Goal: Transaction & Acquisition: Purchase product/service

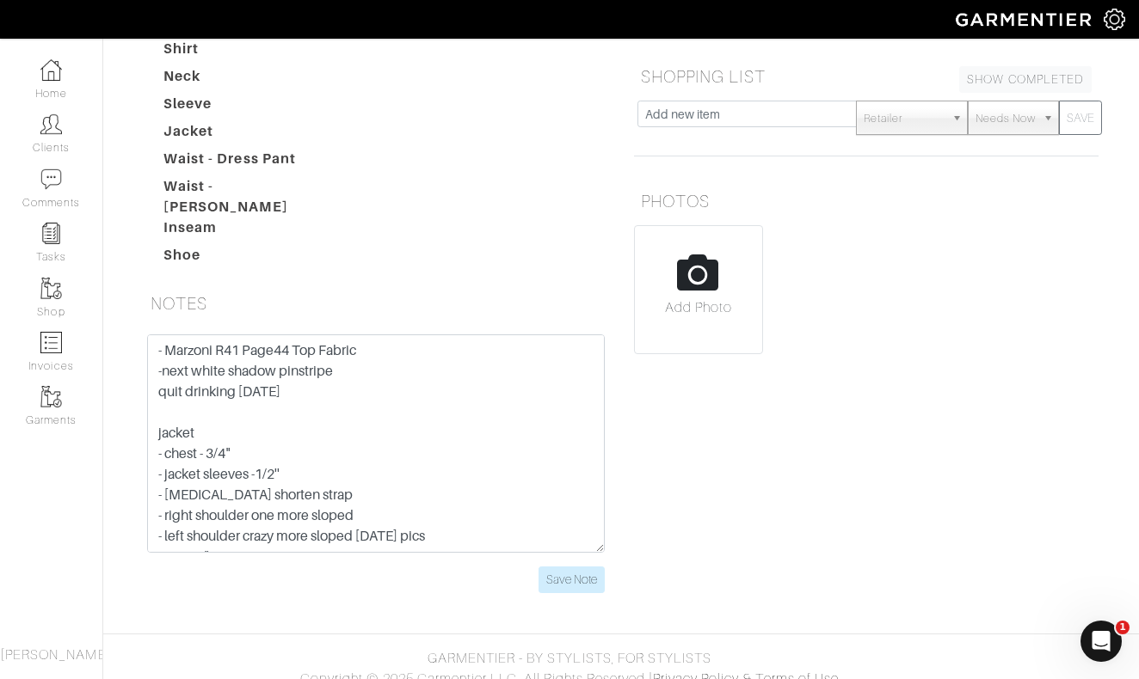
scroll to position [406, 0]
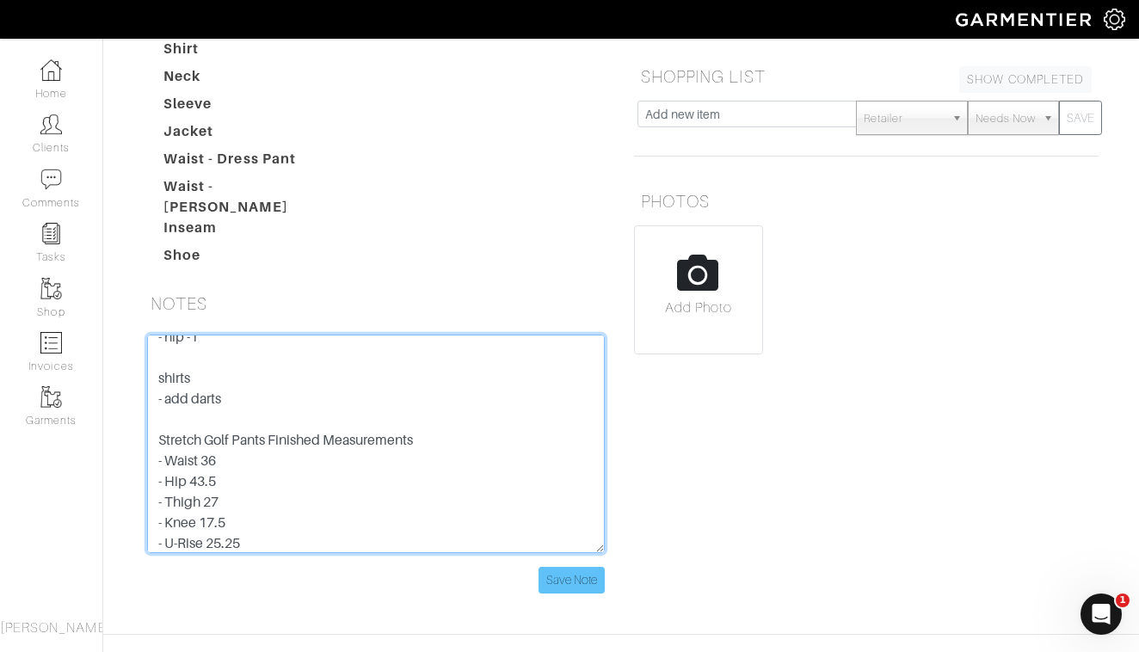
type textarea "- Marzoni R41 Page44 Top Fabric -next white shadow pinstripe quit drinking 6 mo…"
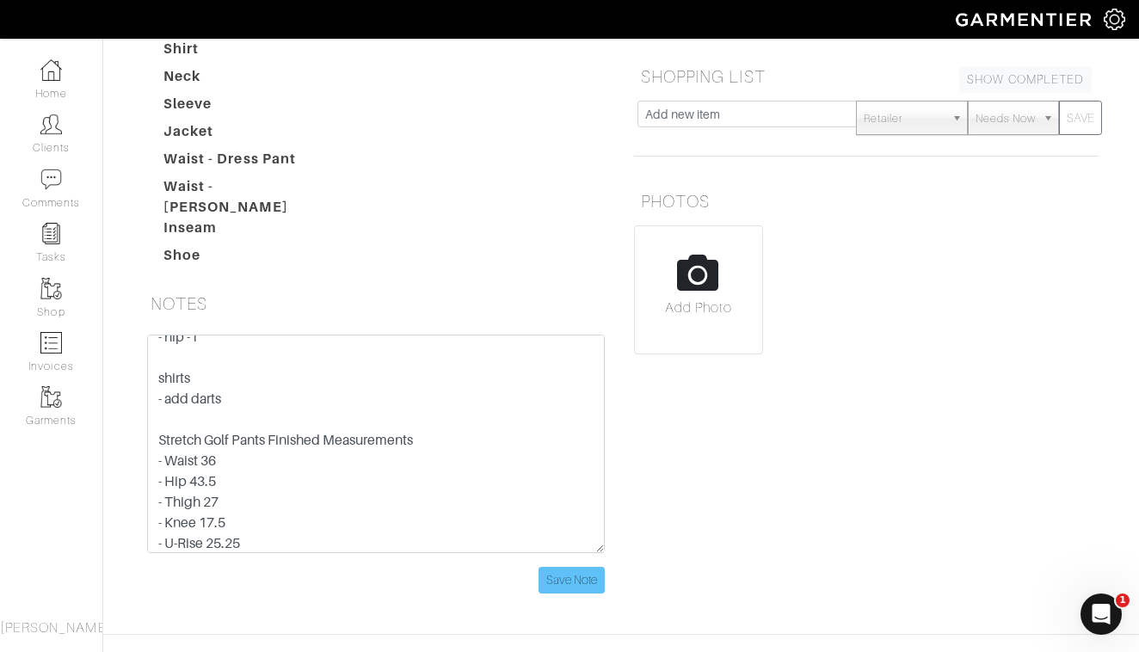
click at [581, 567] on input "Save Note" at bounding box center [571, 580] width 66 height 27
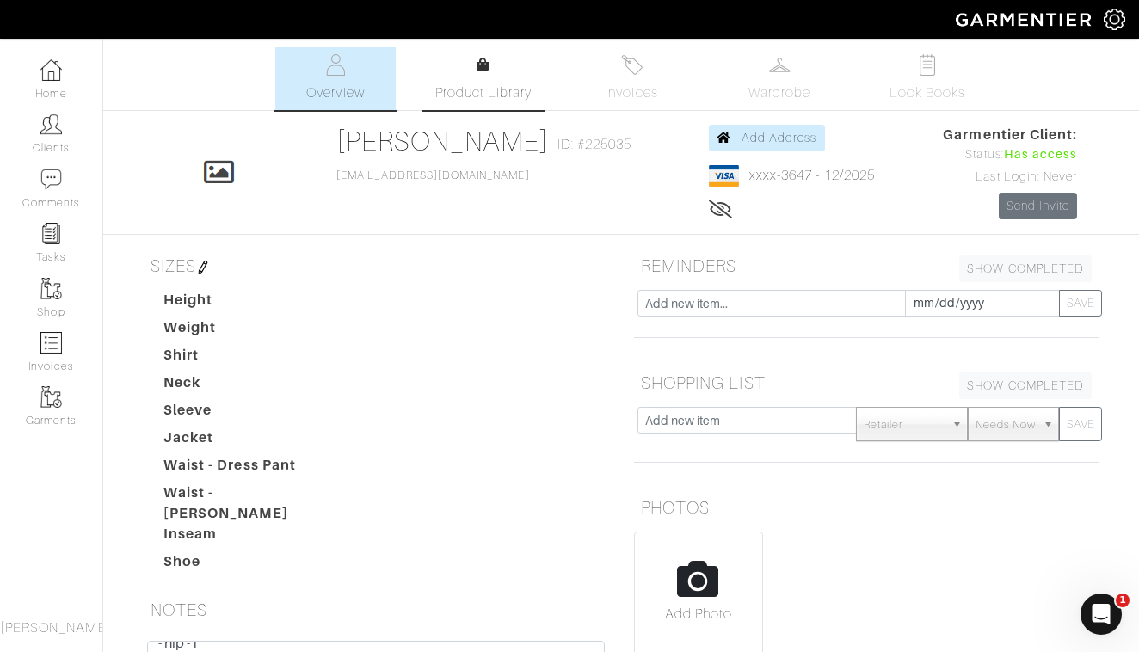
scroll to position [0, 0]
click at [48, 137] on link "Clients" at bounding box center [51, 134] width 102 height 54
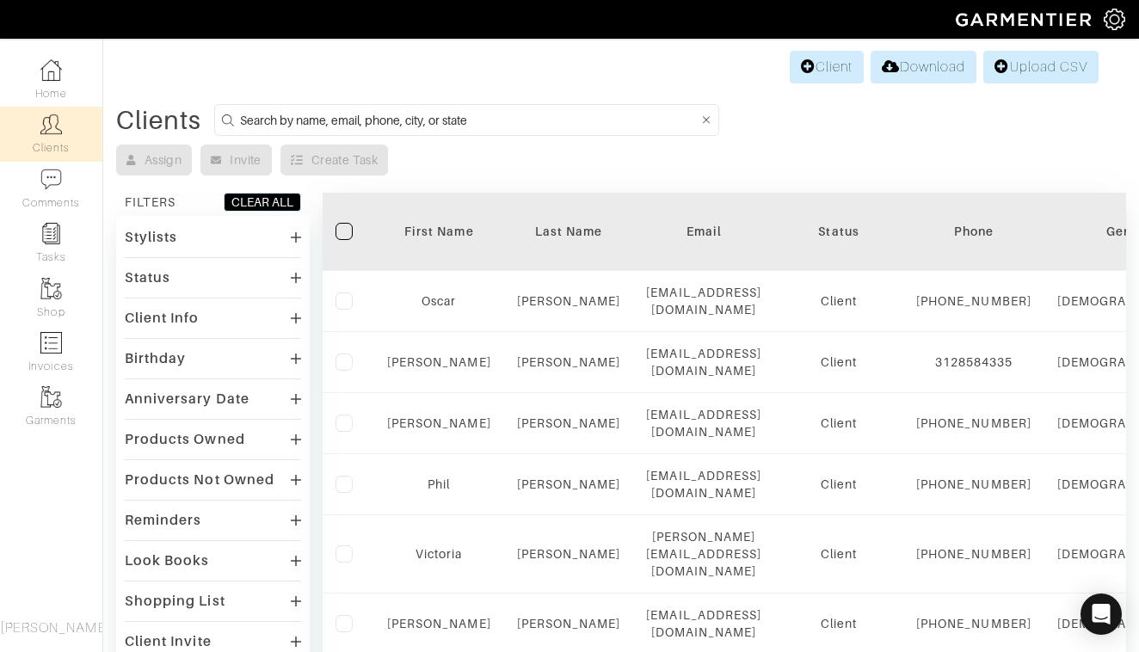
click at [494, 115] on input at bounding box center [469, 119] width 458 height 21
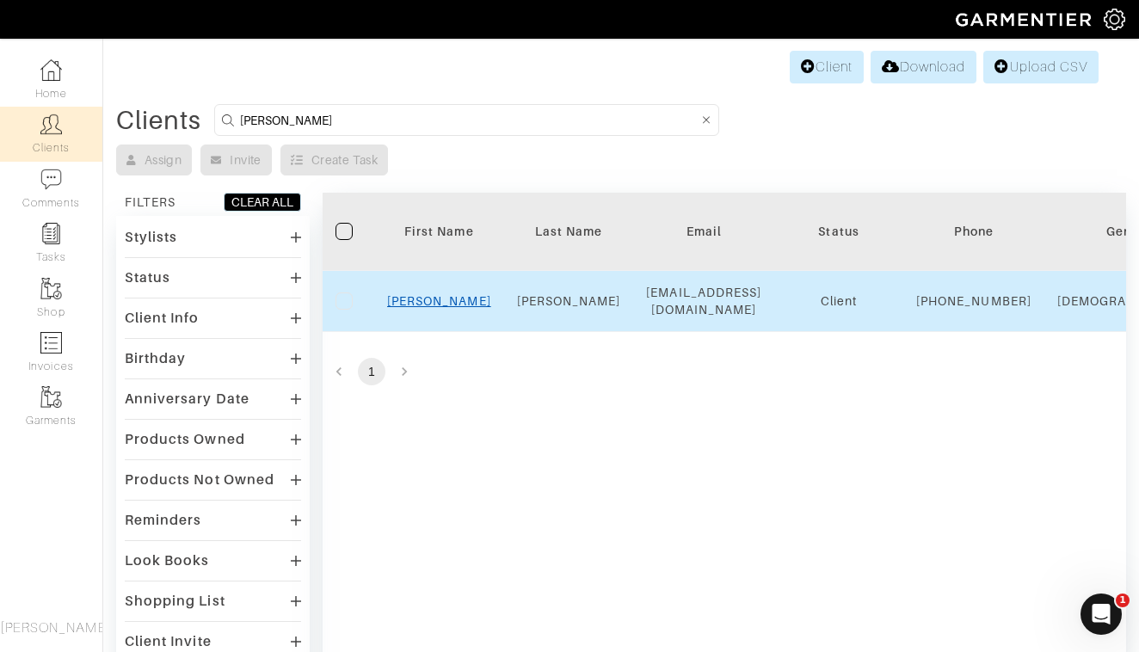
type input "Clint"
click at [441, 308] on link "Clint" at bounding box center [439, 301] width 104 height 14
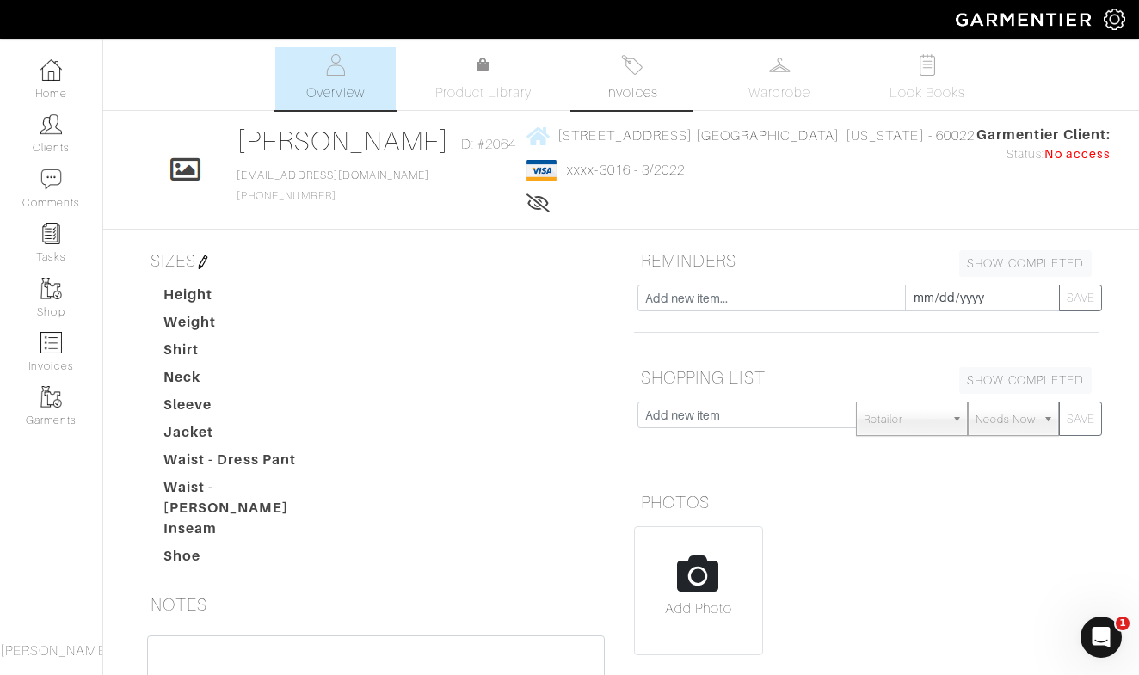
click at [631, 41] on div "Company Settings Manage Subscription My Profile Stylists Sign Out Home Clients …" at bounding box center [569, 457] width 1139 height 915
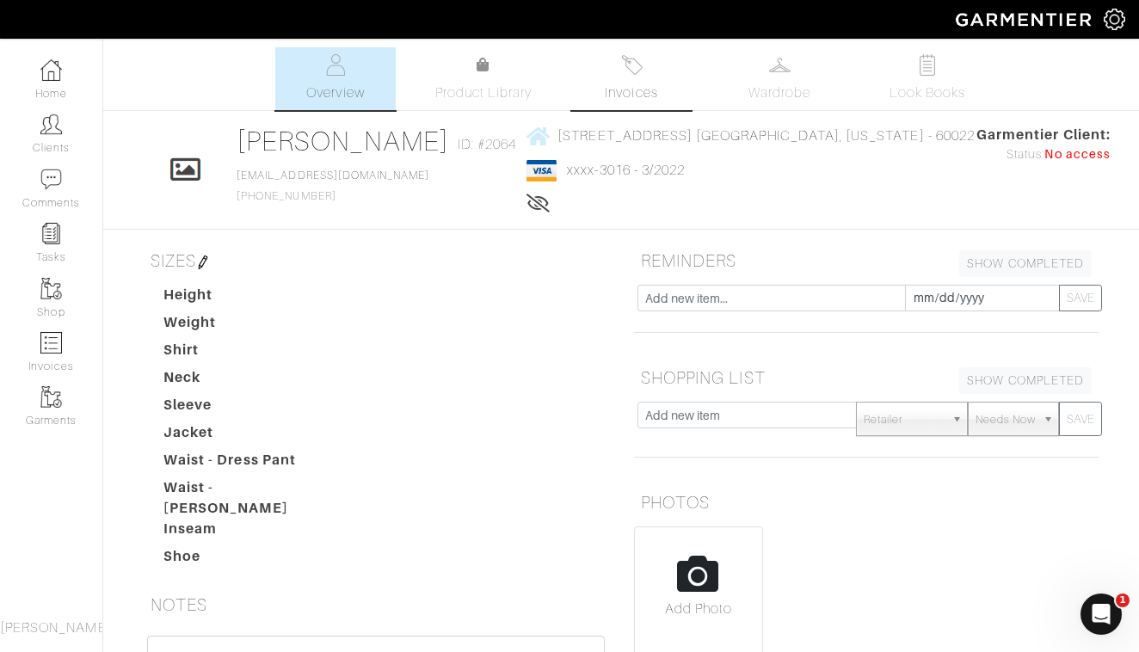
click at [632, 76] on link "Invoices" at bounding box center [631, 78] width 120 height 63
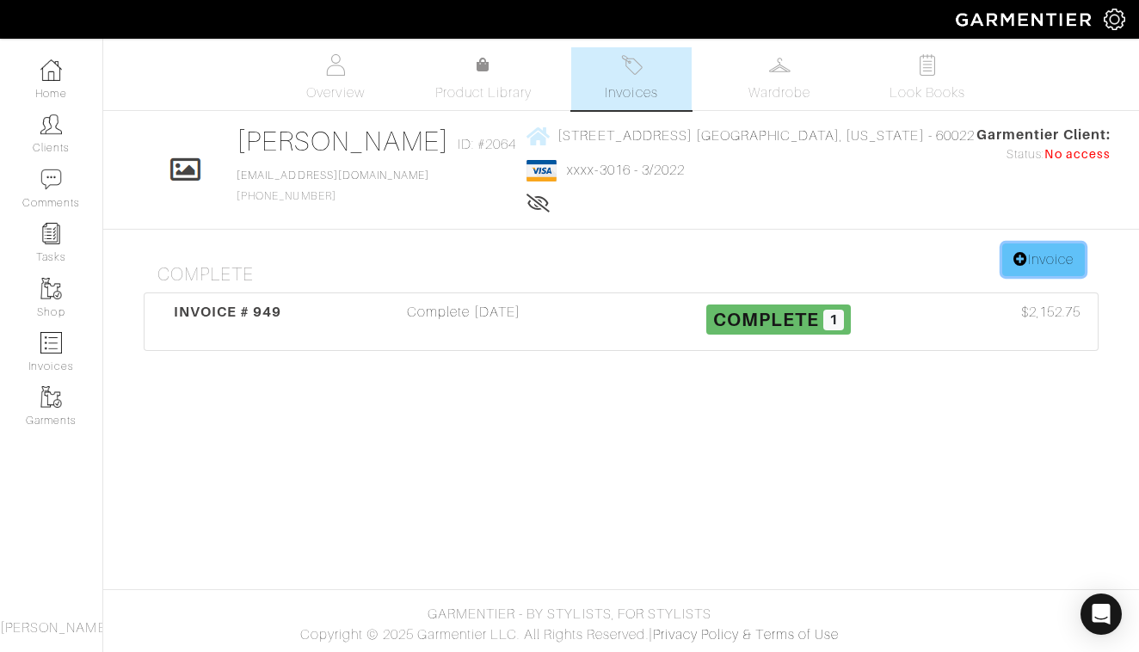
click at [1036, 267] on link "Invoice" at bounding box center [1043, 259] width 83 height 33
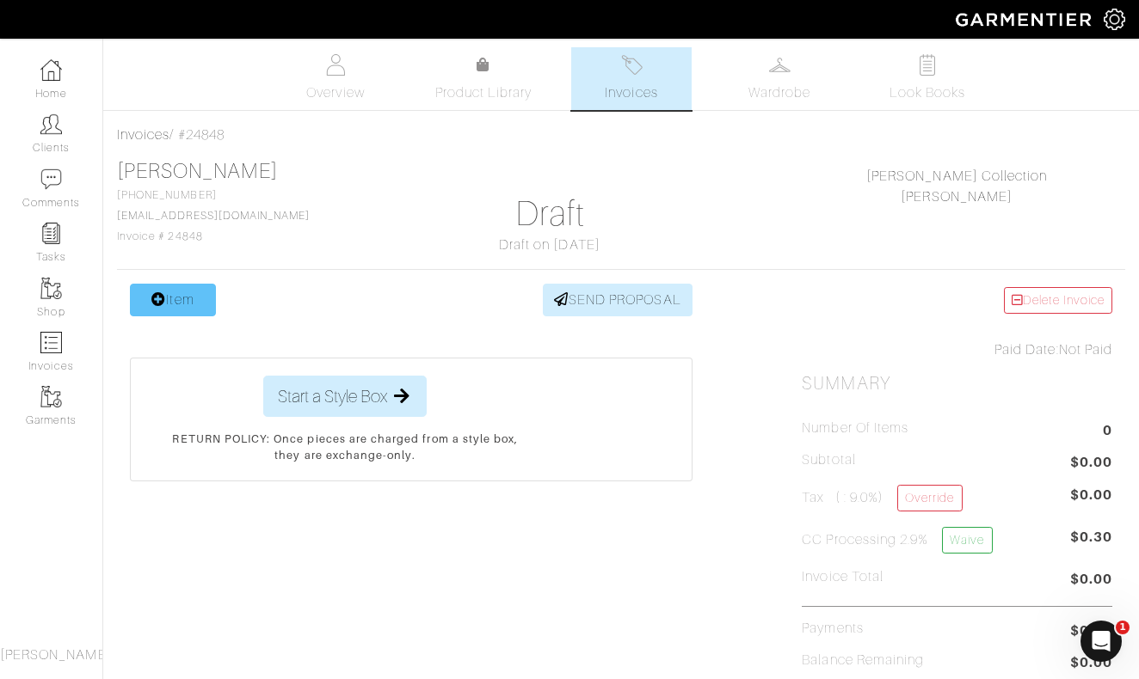
click at [171, 304] on link "Item" at bounding box center [173, 300] width 86 height 33
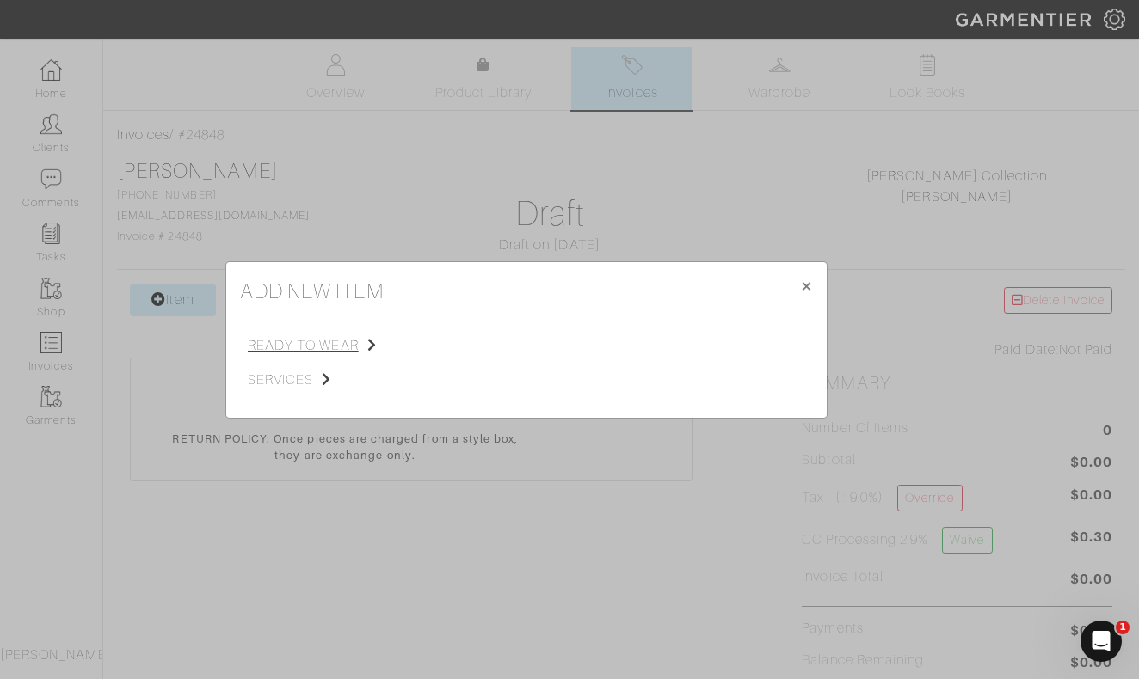
click at [319, 343] on span "ready to wear" at bounding box center [334, 345] width 173 height 21
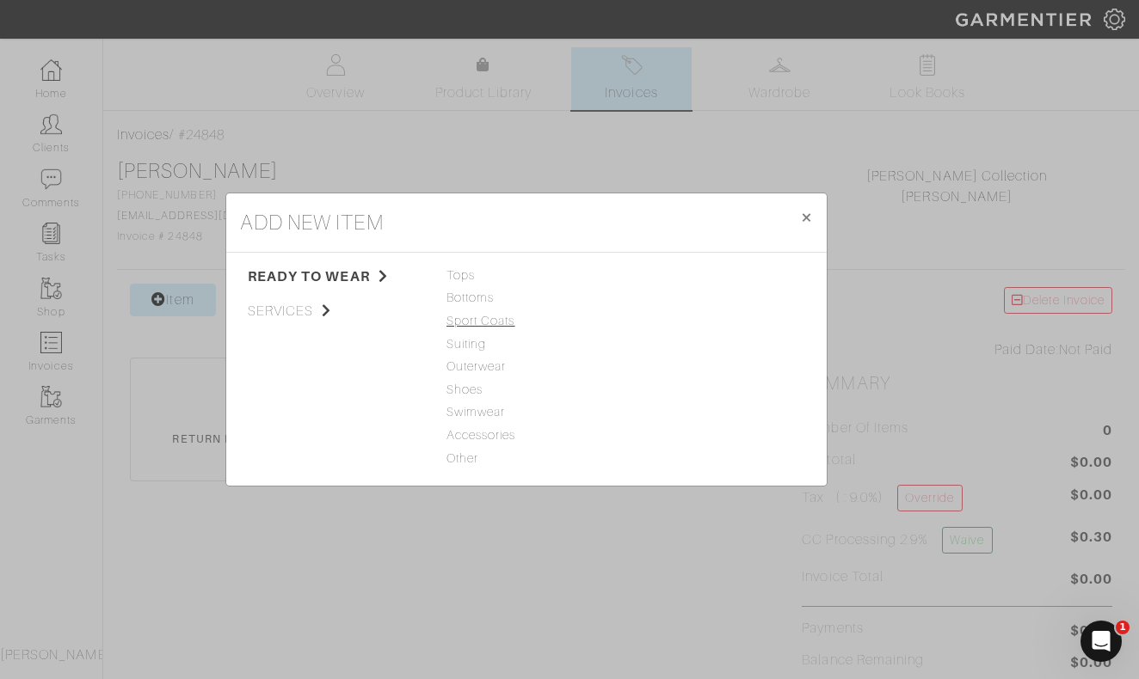
click at [480, 319] on span "Sport Coats" at bounding box center [526, 321] width 160 height 19
click at [661, 280] on link "Sport Coat" at bounding box center [663, 275] width 63 height 14
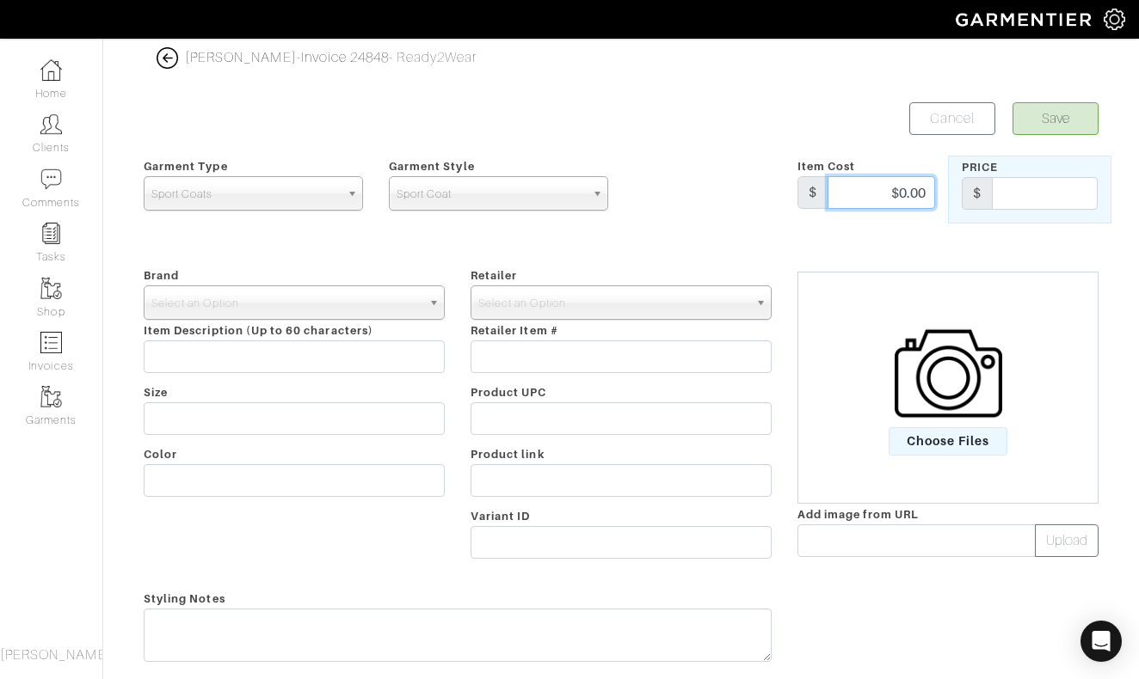
click at [899, 188] on input "$0.00" at bounding box center [880, 192] width 107 height 33
drag, startPoint x: 883, startPoint y: 190, endPoint x: 954, endPoint y: 190, distance: 70.5
click at [954, 190] on div "Garment Type Tops Bottoms Sport Coats Suiting Outerwear Shoes Swimwear Accessor…" at bounding box center [621, 190] width 980 height 68
type input "1500"
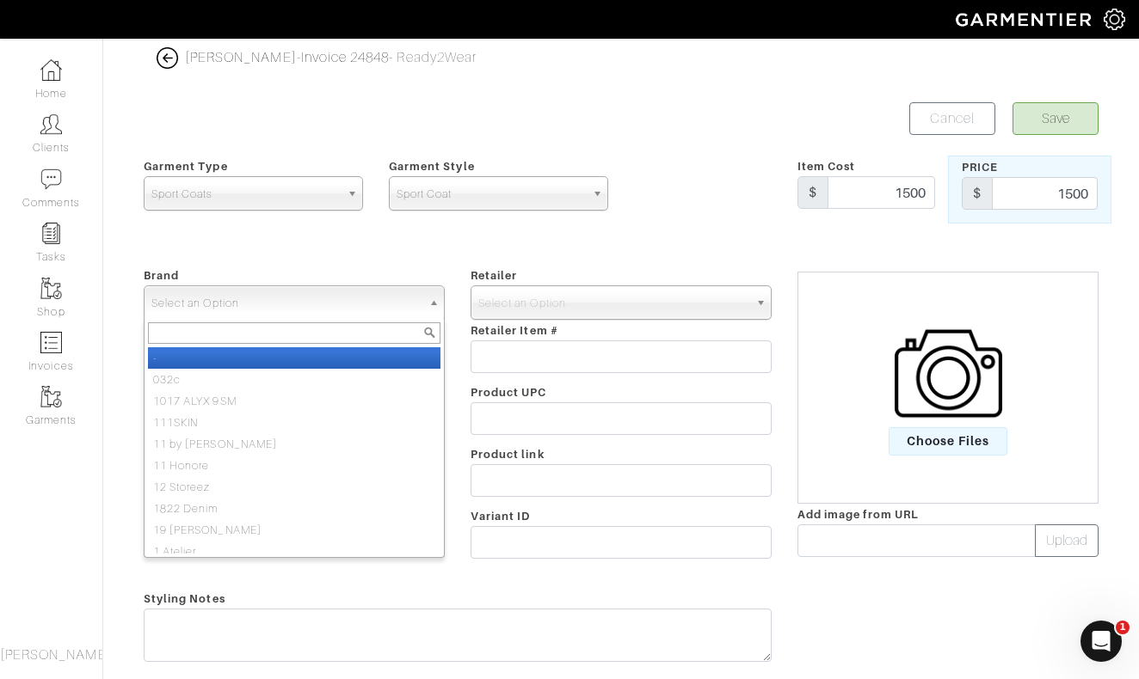
click at [361, 298] on span "Select an Option" at bounding box center [286, 303] width 270 height 34
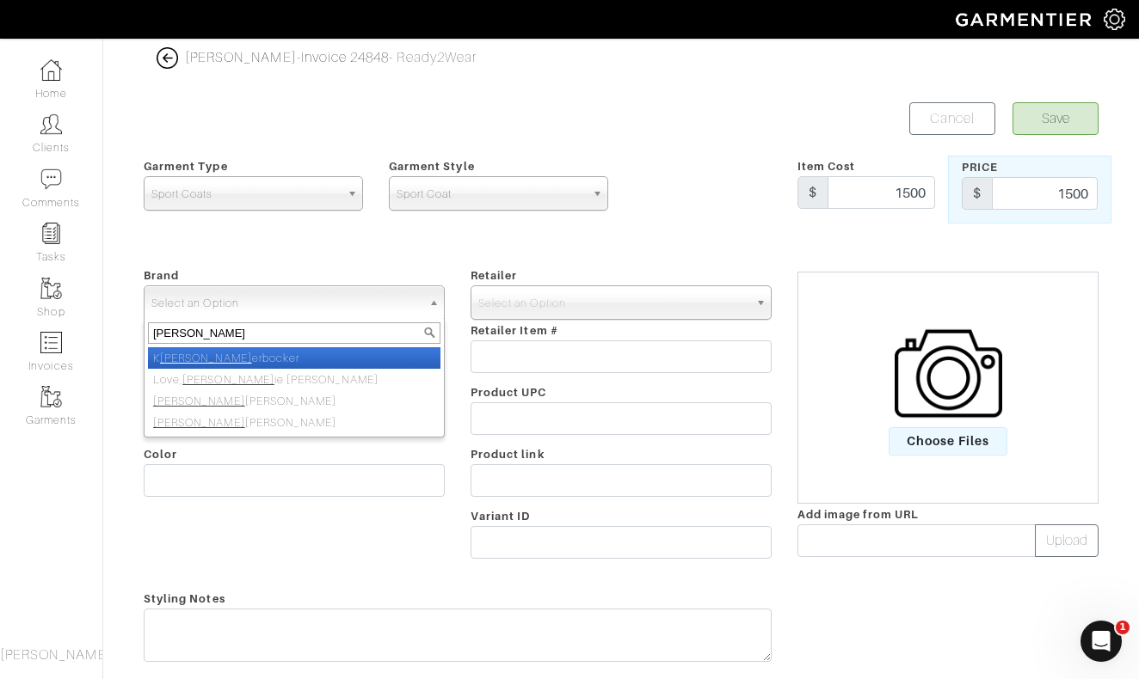
type input "nick roy"
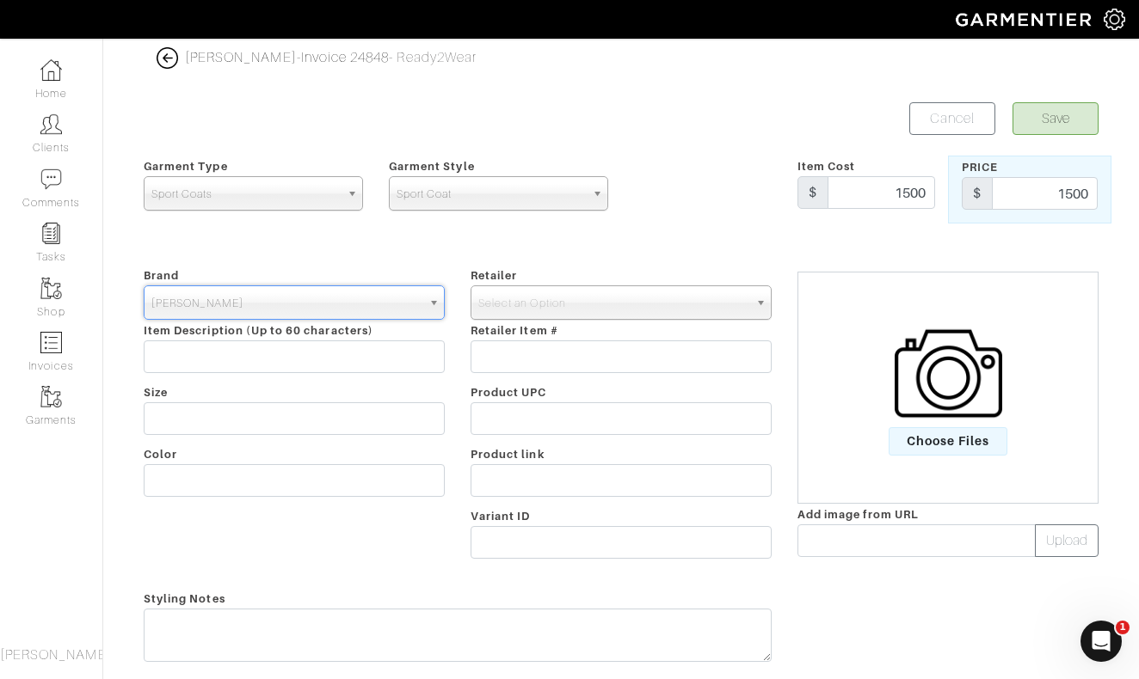
select select "[PERSON_NAME]"
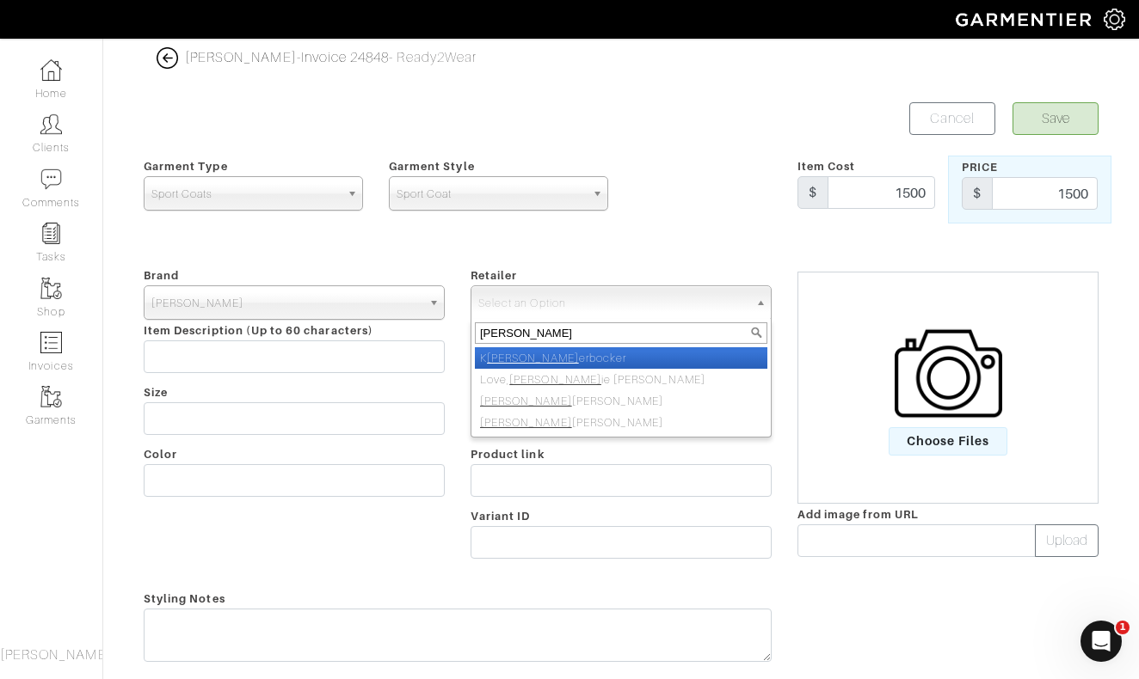
type input "nick roy"
select select "5031"
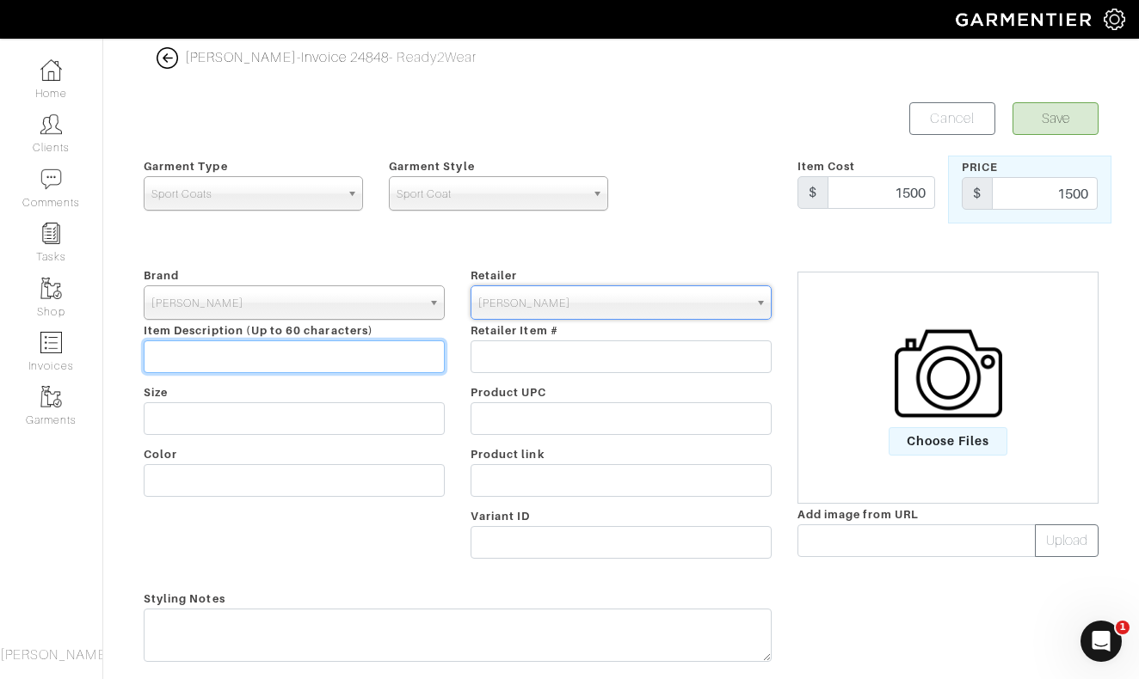
click at [267, 353] on input "text" at bounding box center [294, 357] width 301 height 33
click at [191, 353] on input "Birdsyeye Blazer" at bounding box center [294, 357] width 301 height 33
type input "Birdseye Blazer"
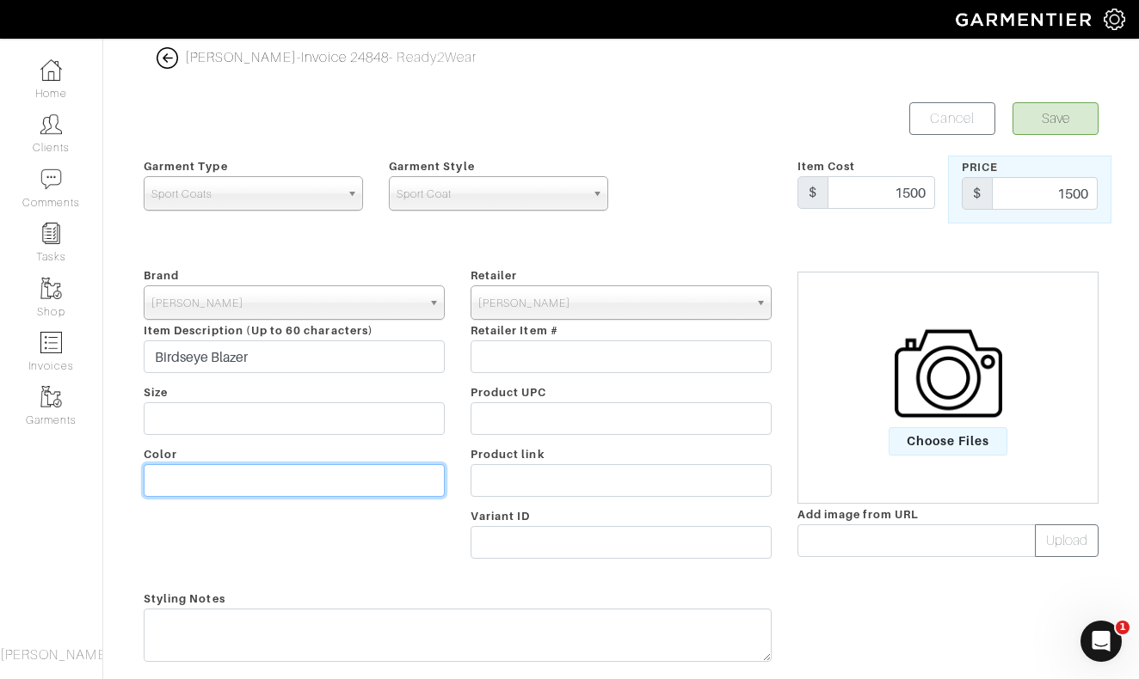
click at [267, 488] on input "text" at bounding box center [294, 480] width 301 height 33
type input "French Blue"
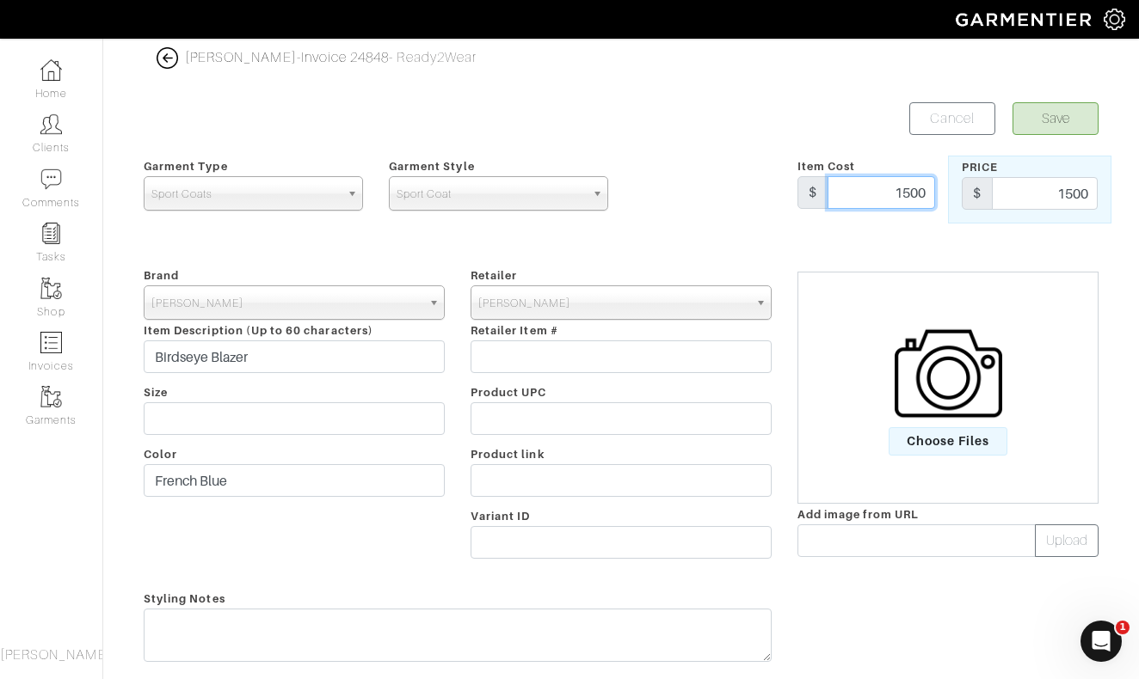
drag, startPoint x: 887, startPoint y: 192, endPoint x: 950, endPoint y: 193, distance: 63.6
click at [948, 192] on div "Garment Type Tops Bottoms Sport Coats Suiting Outerwear Shoes Swimwear Accessor…" at bounding box center [621, 190] width 980 height 68
type input "1499"
click at [1057, 114] on button "Save" at bounding box center [1055, 118] width 86 height 33
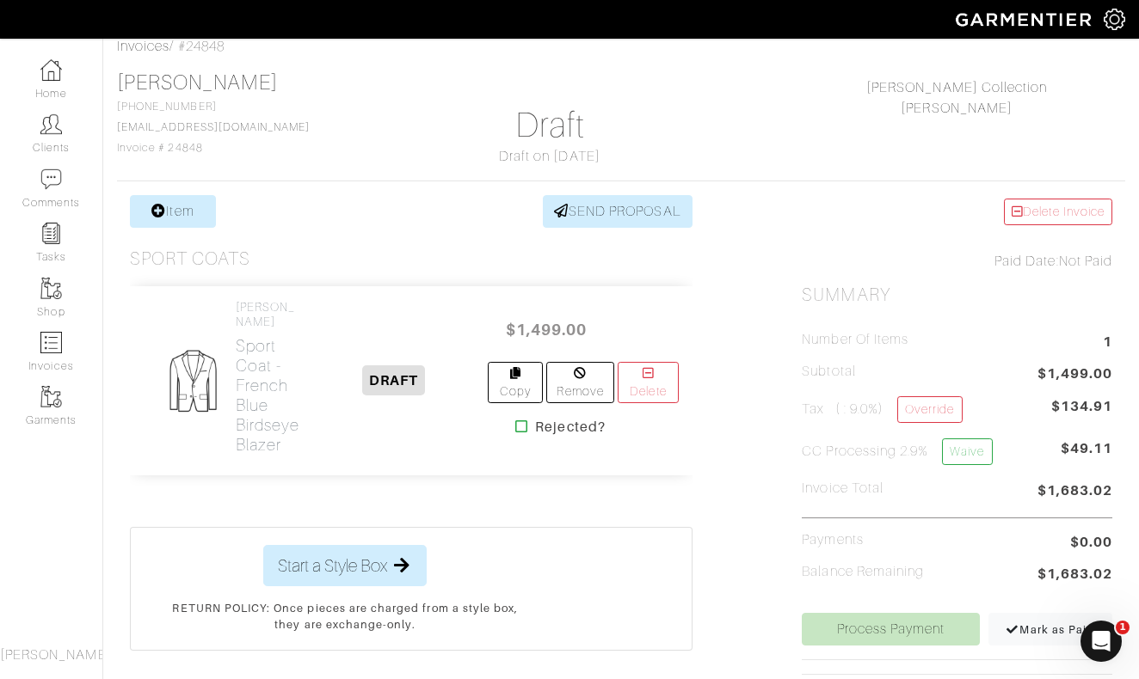
scroll to position [93, 0]
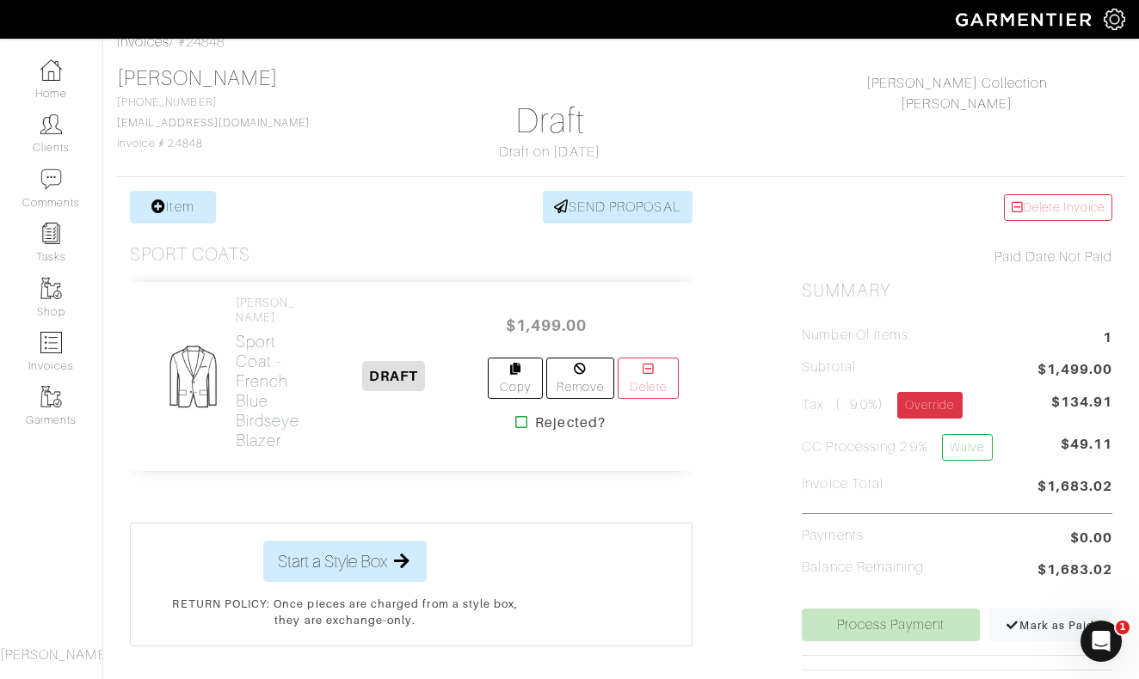
click at [916, 403] on link "Override" at bounding box center [929, 405] width 64 height 27
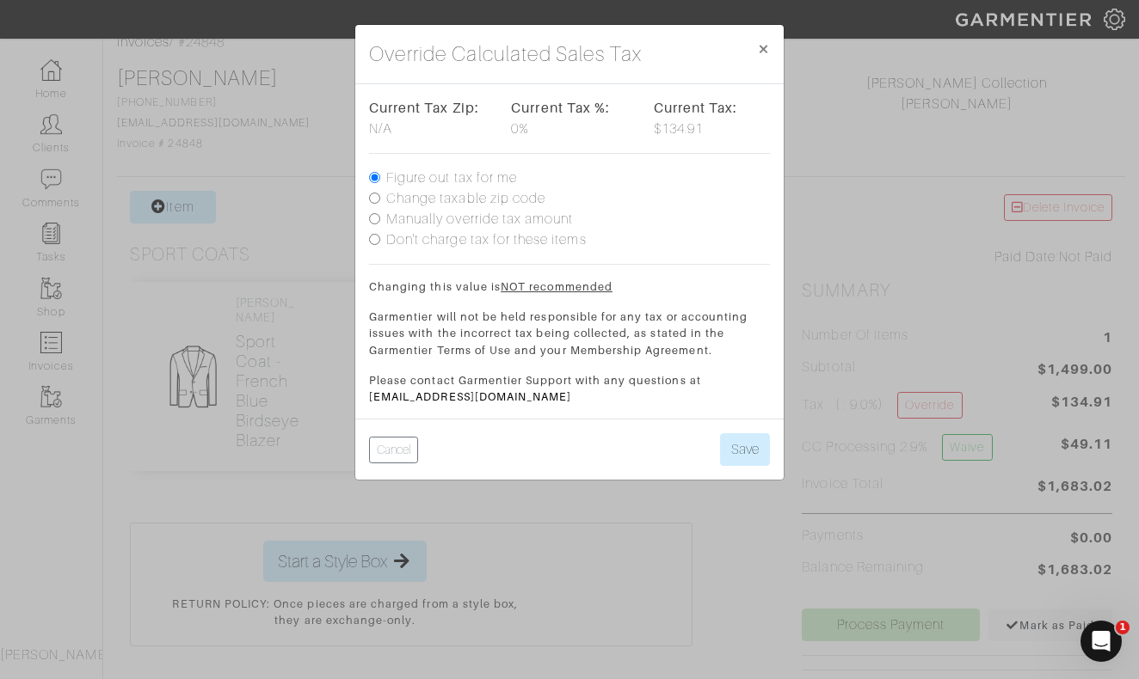
click at [440, 200] on label "Change taxable zip code" at bounding box center [465, 198] width 159 height 21
click at [380, 200] on input "Change taxable zip code" at bounding box center [374, 198] width 11 height 11
radio input "true"
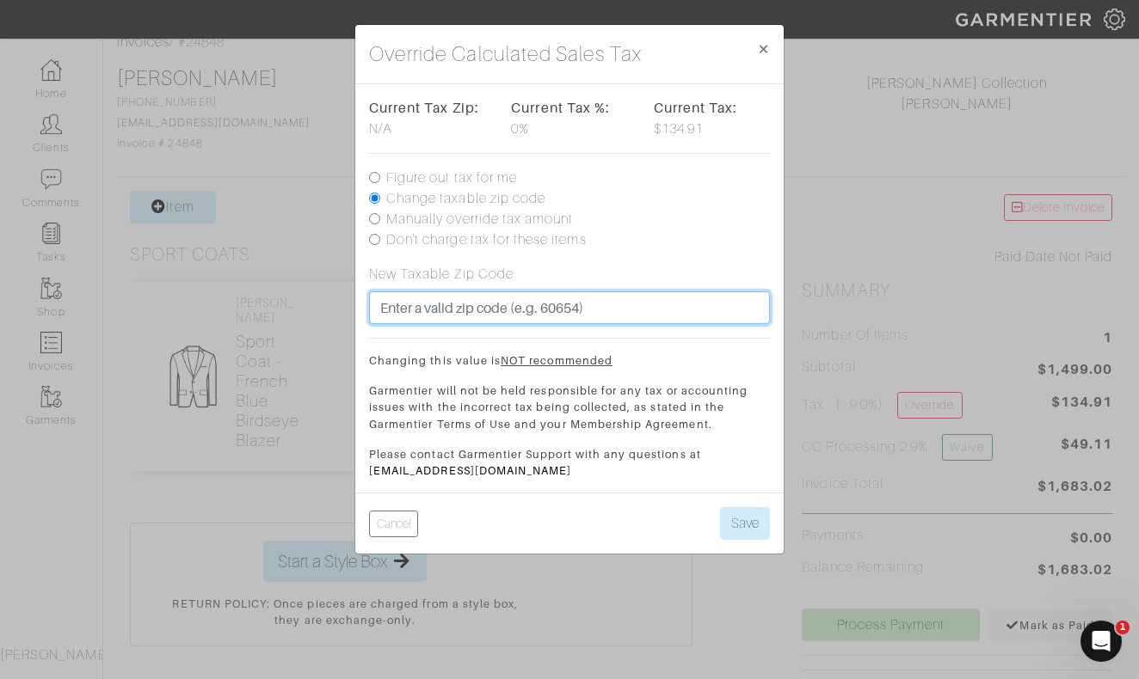
click at [463, 305] on input "text" at bounding box center [569, 308] width 401 height 33
type input "60607"
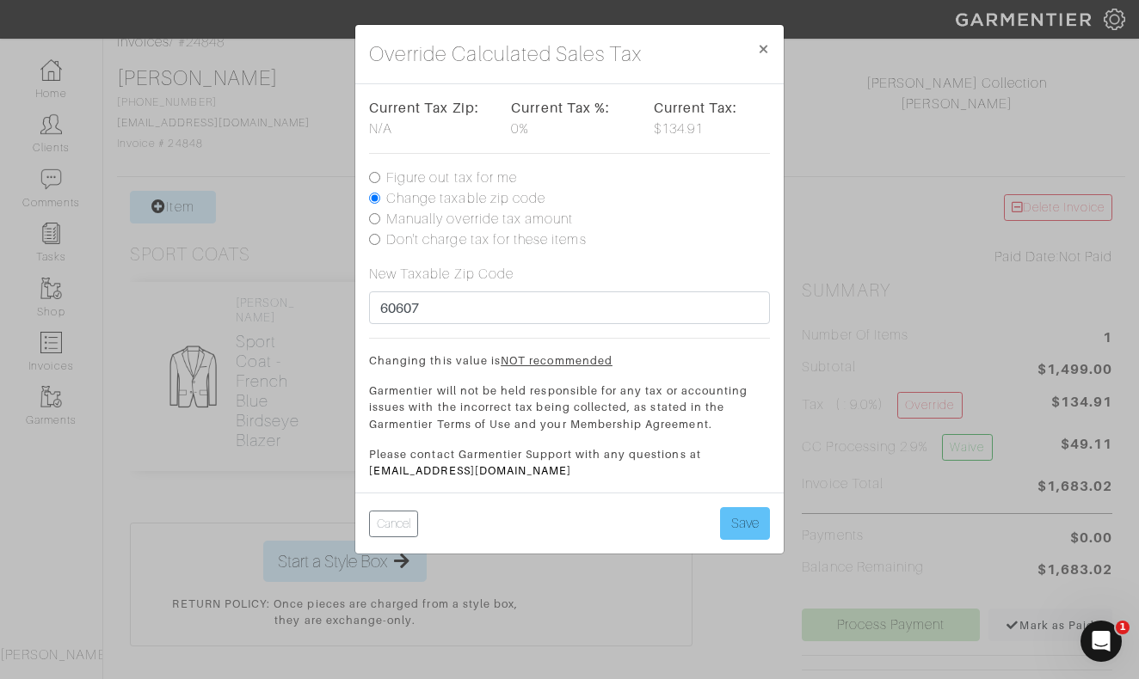
click at [734, 521] on button "Save" at bounding box center [745, 523] width 50 height 33
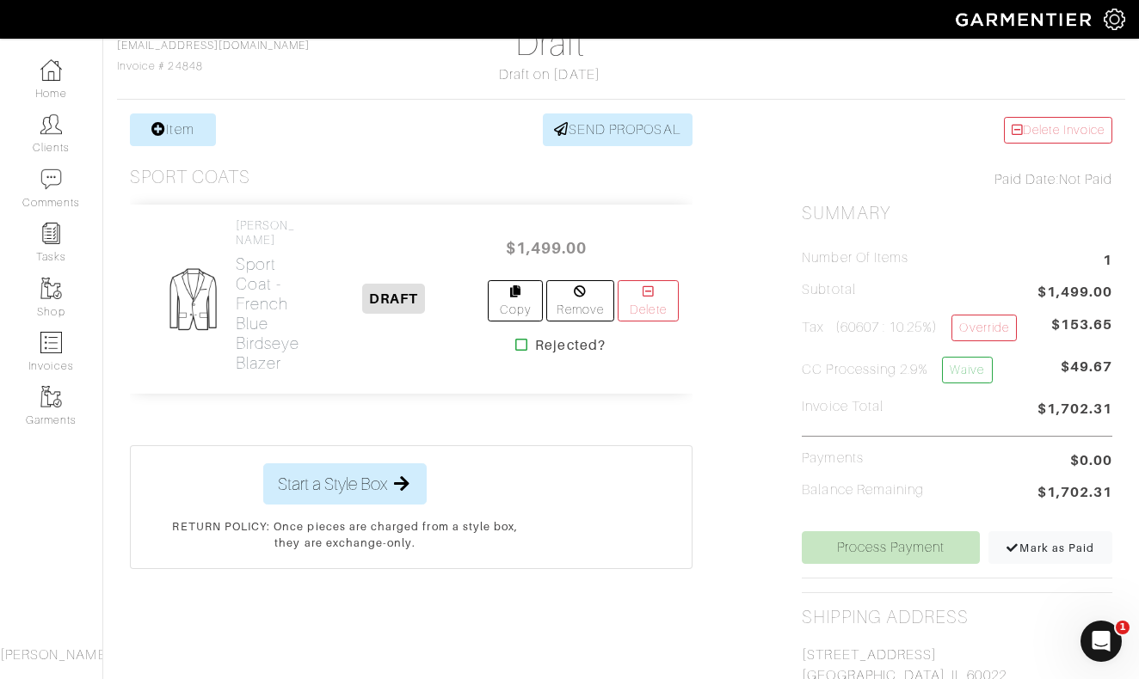
scroll to position [167, 0]
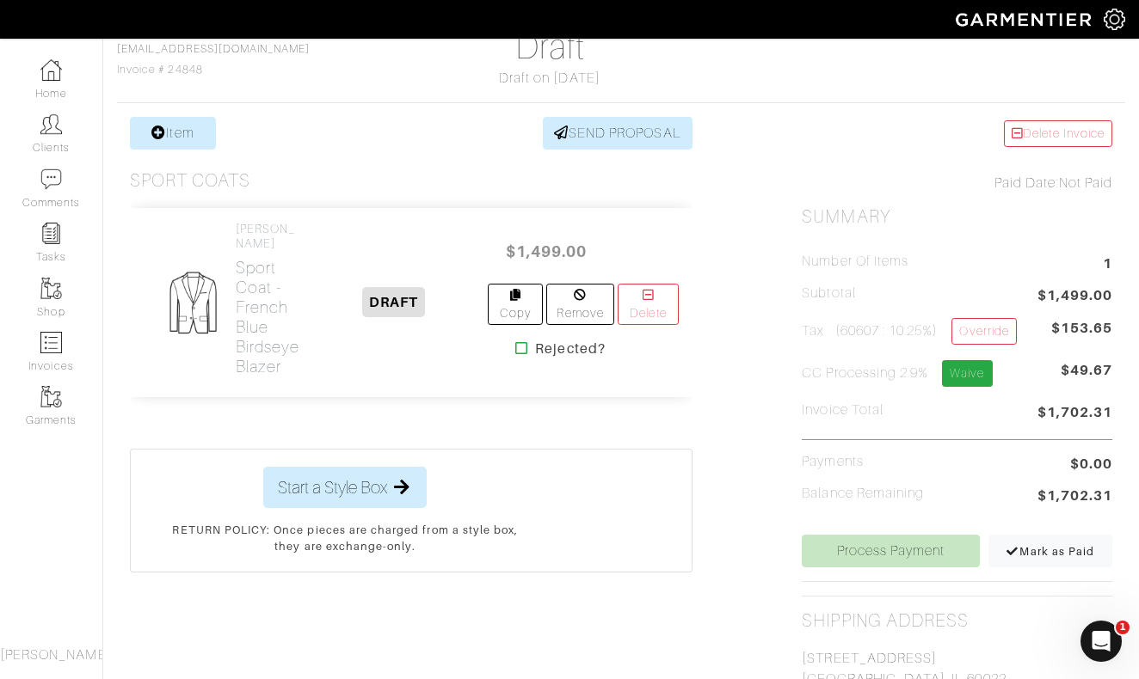
click at [992, 370] on link "Waive" at bounding box center [967, 373] width 50 height 27
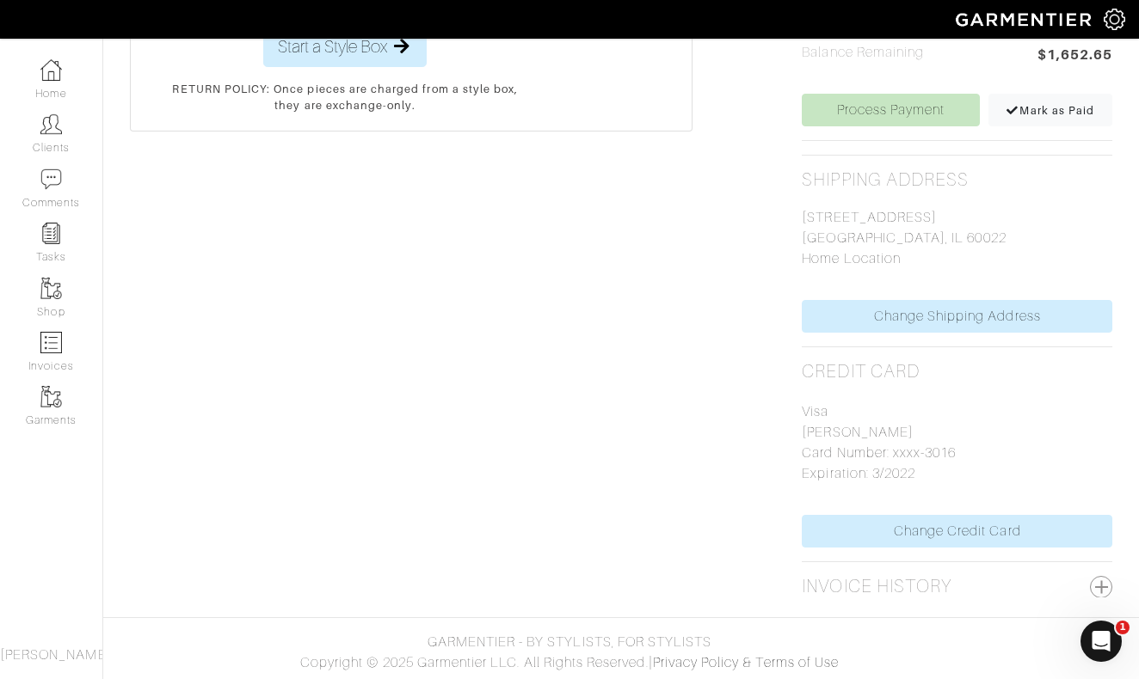
scroll to position [607, 0]
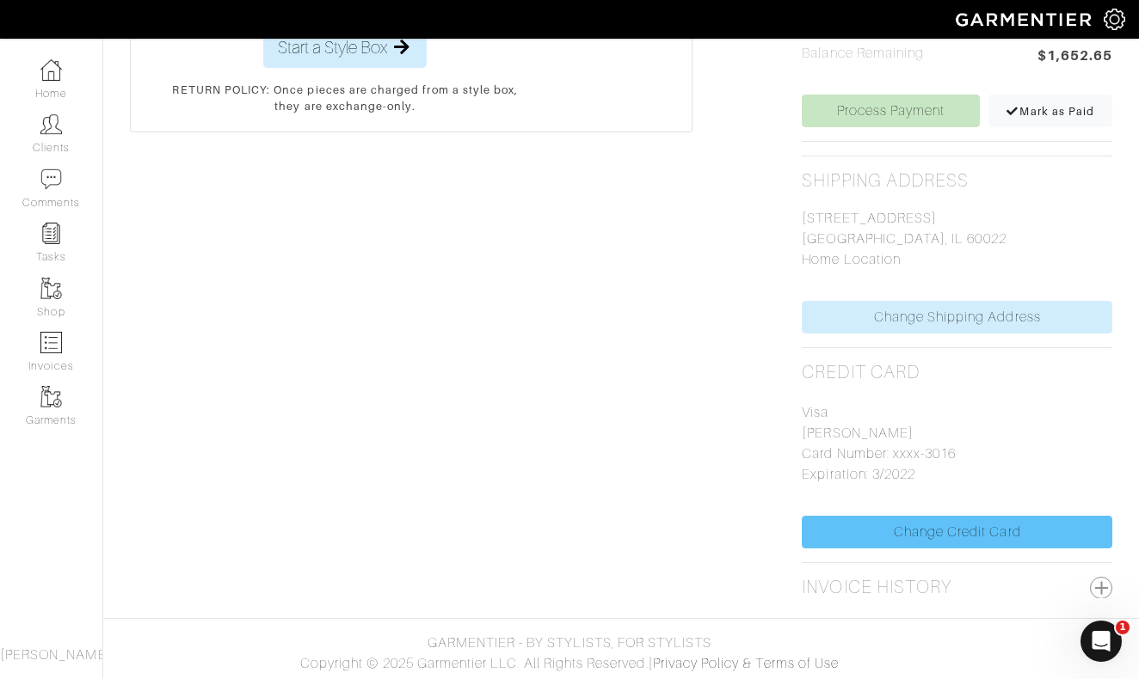
click at [966, 536] on link "Change Credit Card" at bounding box center [956, 532] width 310 height 33
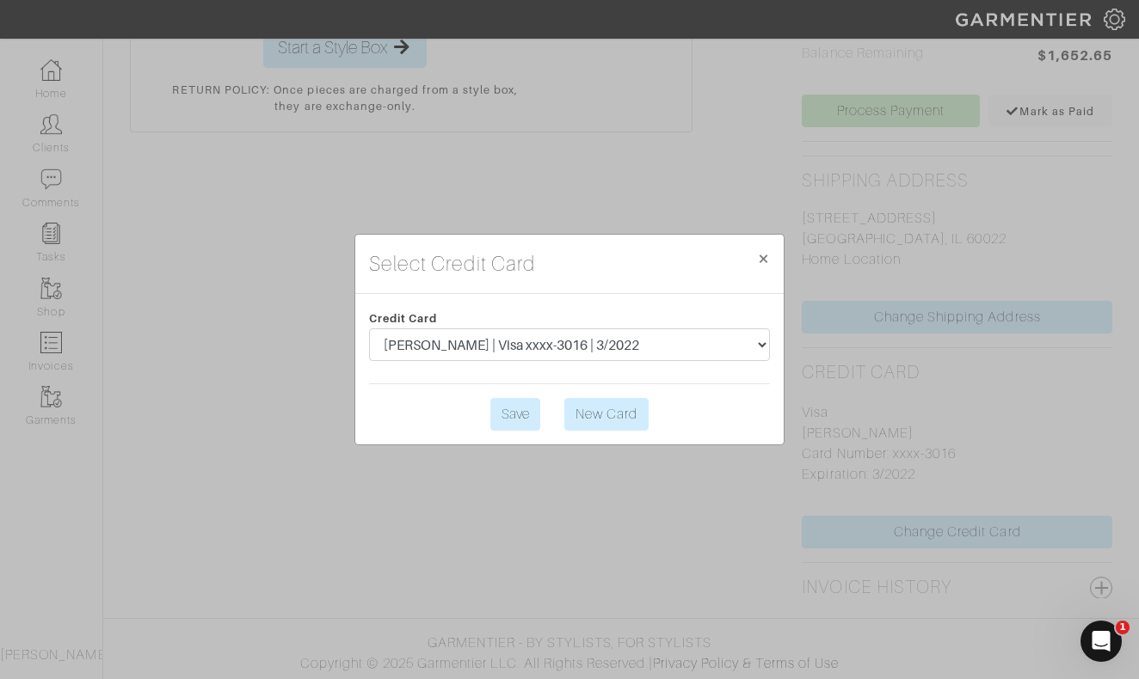
click at [633, 417] on link "New Card" at bounding box center [606, 414] width 84 height 33
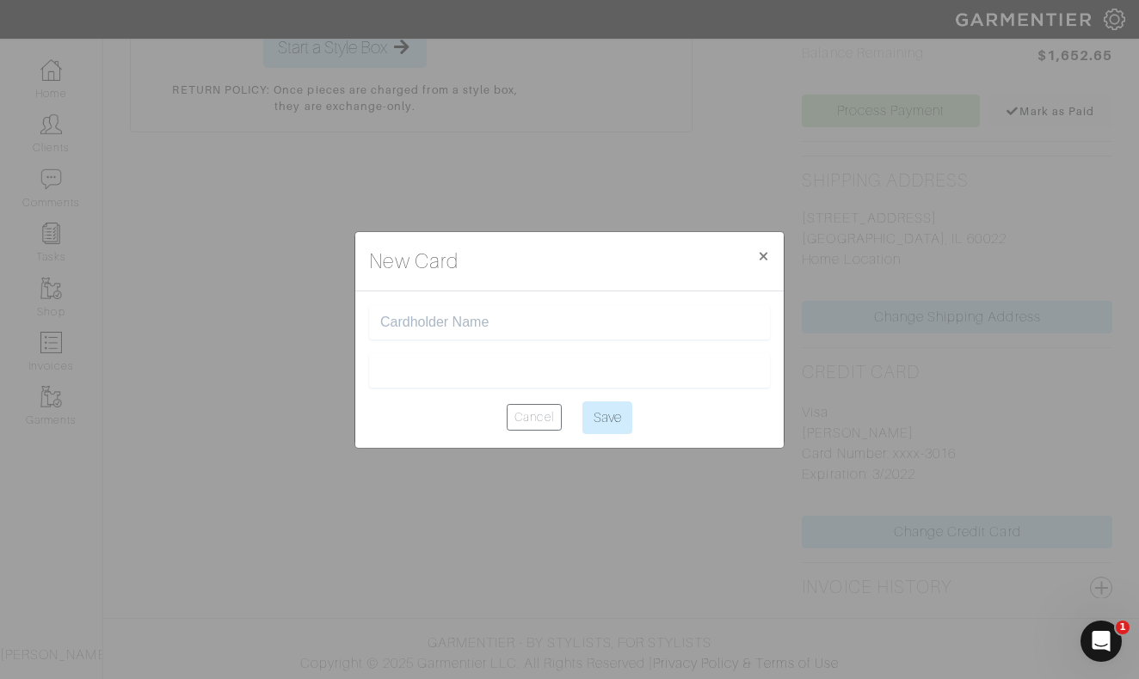
click at [562, 318] on input "text" at bounding box center [569, 323] width 378 height 16
type input "[PERSON_NAME]"
type input "Saving..."
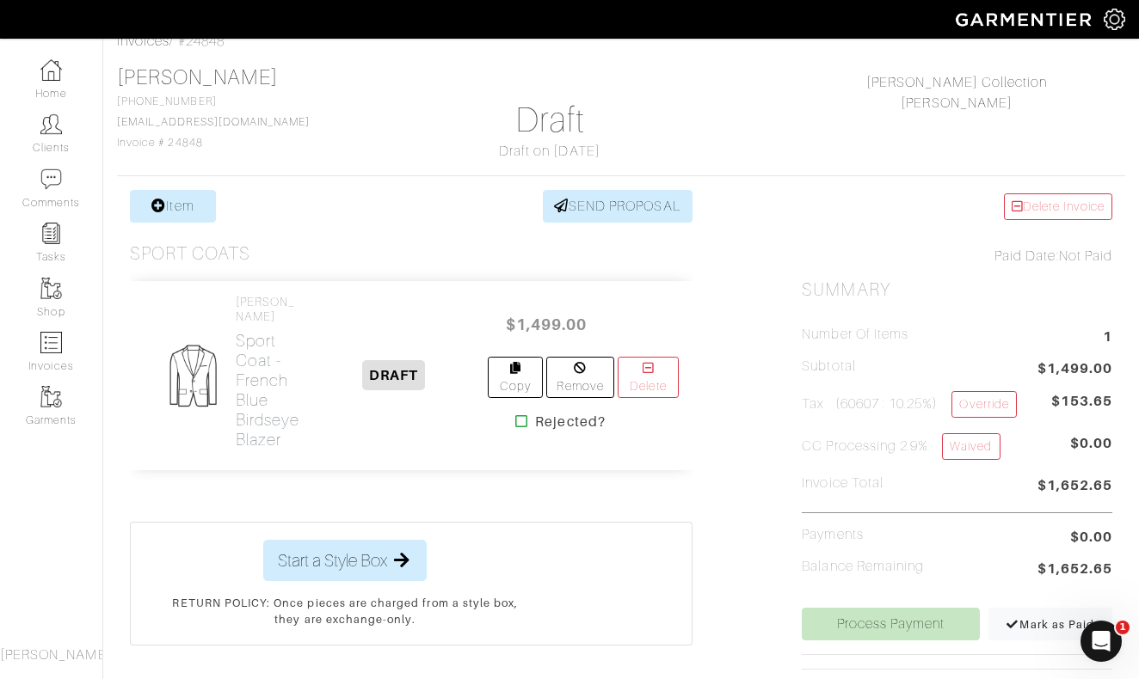
scroll to position [93, 0]
click at [169, 203] on link "Item" at bounding box center [173, 207] width 86 height 33
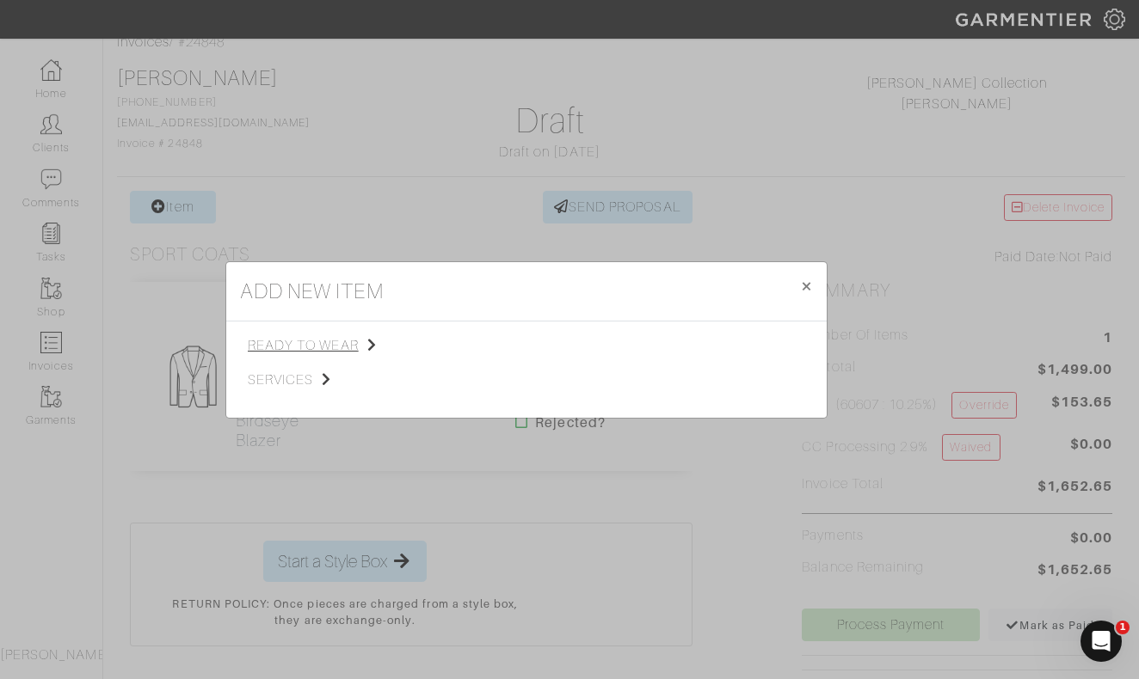
click at [303, 347] on span "ready to wear" at bounding box center [334, 345] width 173 height 21
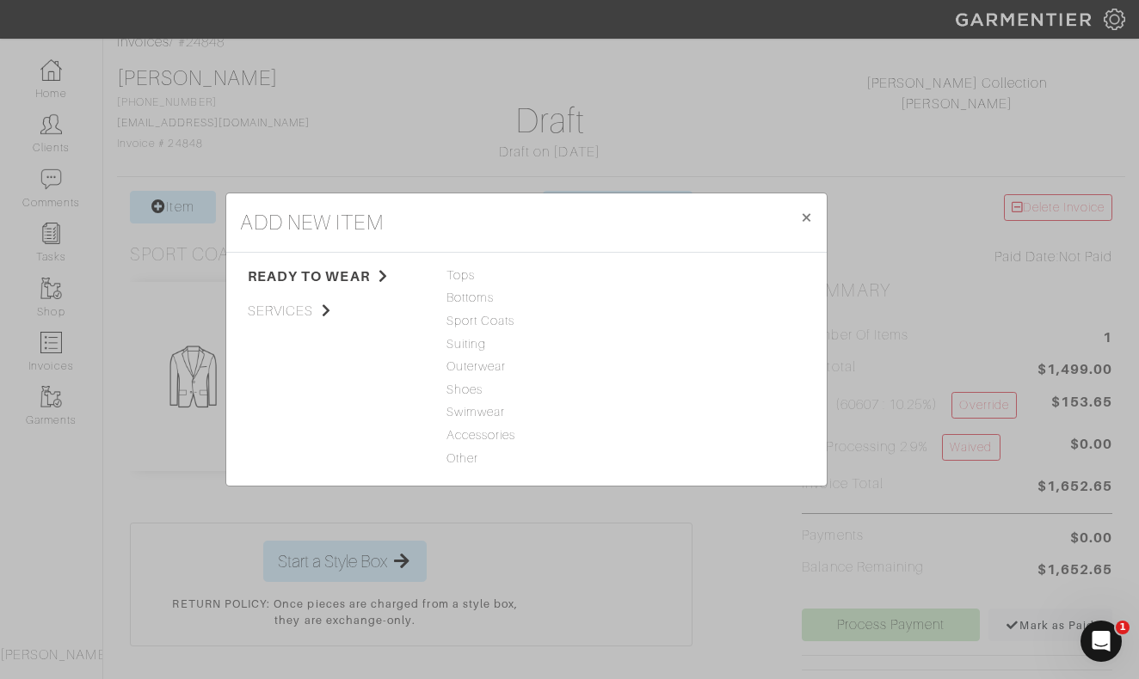
scroll to position [105, 0]
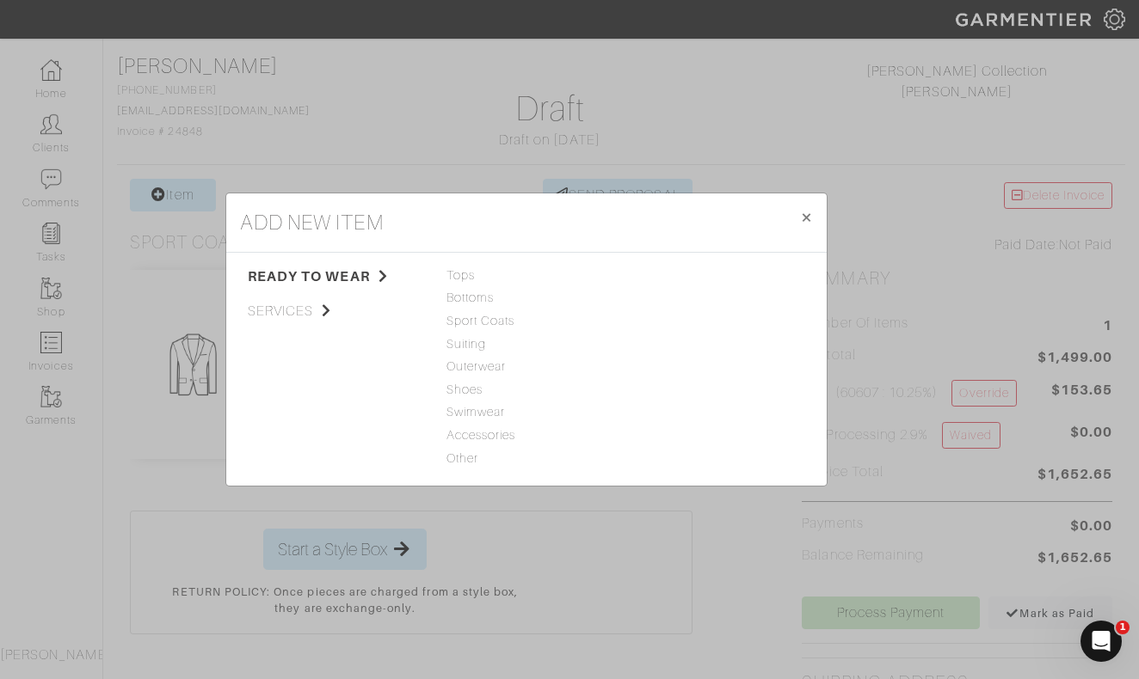
click at [494, 431] on span "Accessories" at bounding box center [526, 436] width 160 height 19
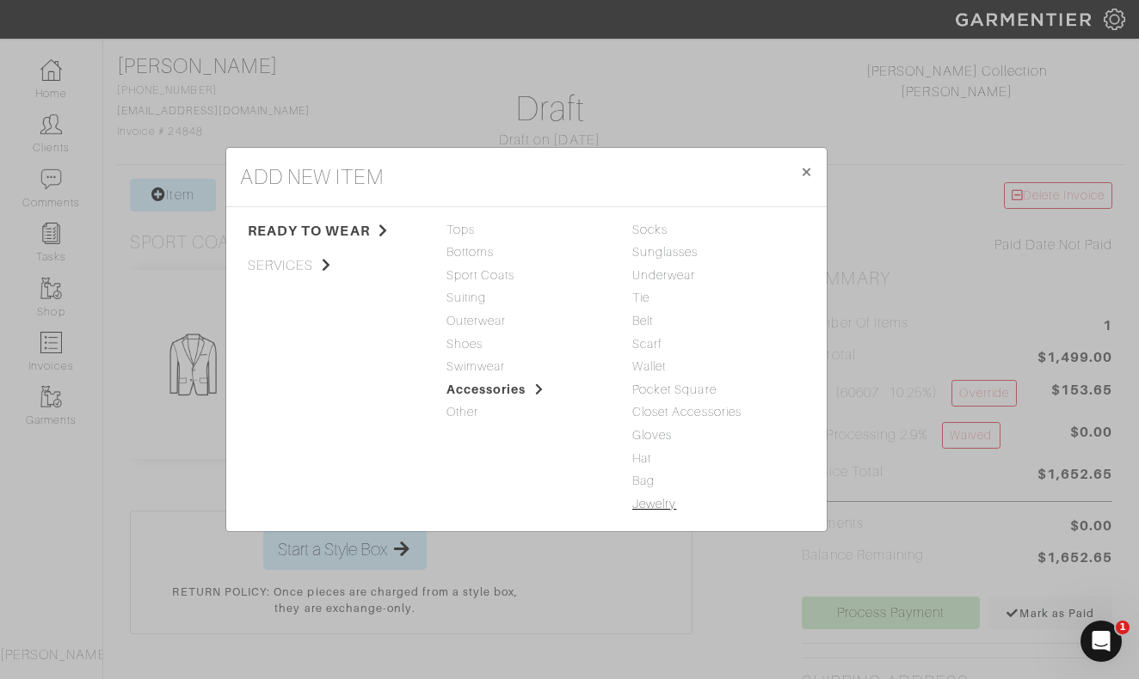
click at [650, 503] on link "Jewelry" at bounding box center [654, 504] width 44 height 14
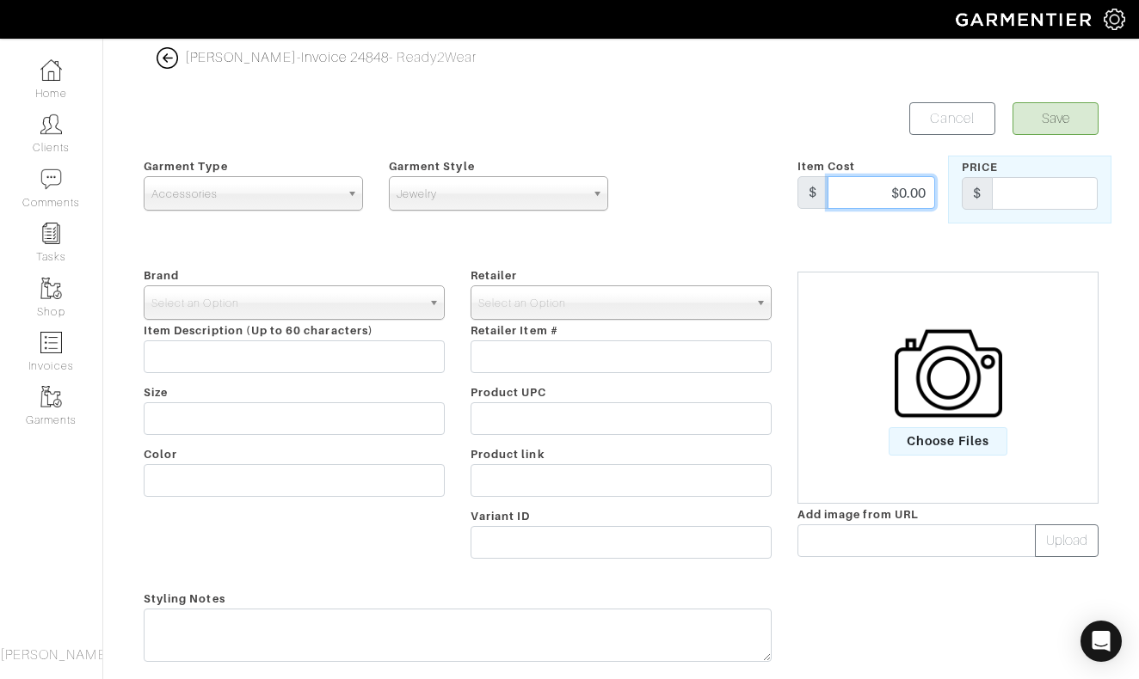
drag, startPoint x: 879, startPoint y: 189, endPoint x: 967, endPoint y: 189, distance: 87.7
click at [967, 189] on div "Garment Type Tops Bottoms Sport Coats Suiting Outerwear Shoes Swimwear Accessor…" at bounding box center [621, 190] width 980 height 68
type input "45"
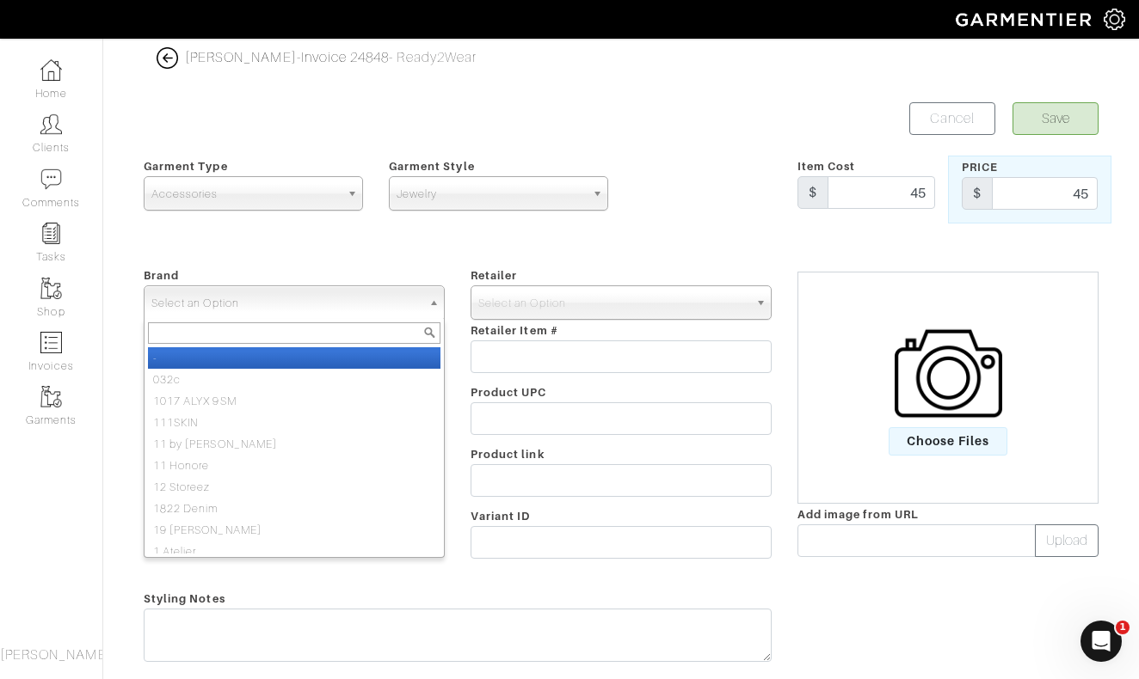
click at [386, 300] on span "Select an Option" at bounding box center [286, 303] width 270 height 34
type input "nick roy"
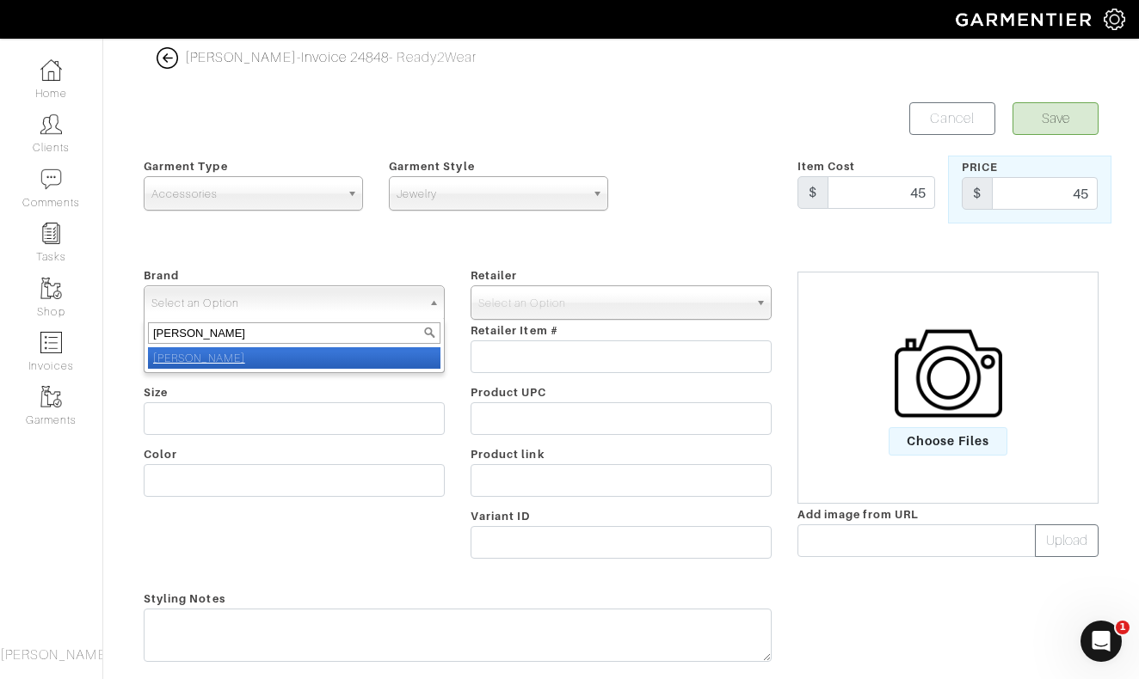
select select "[PERSON_NAME]"
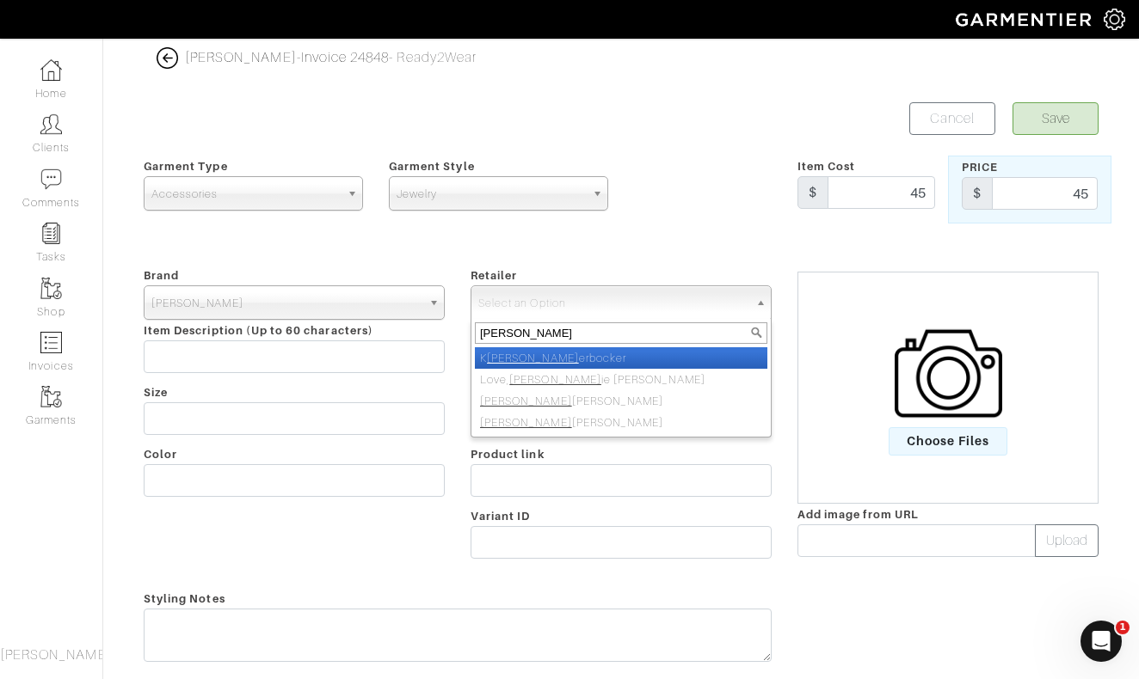
type input "nick roy"
select select "5031"
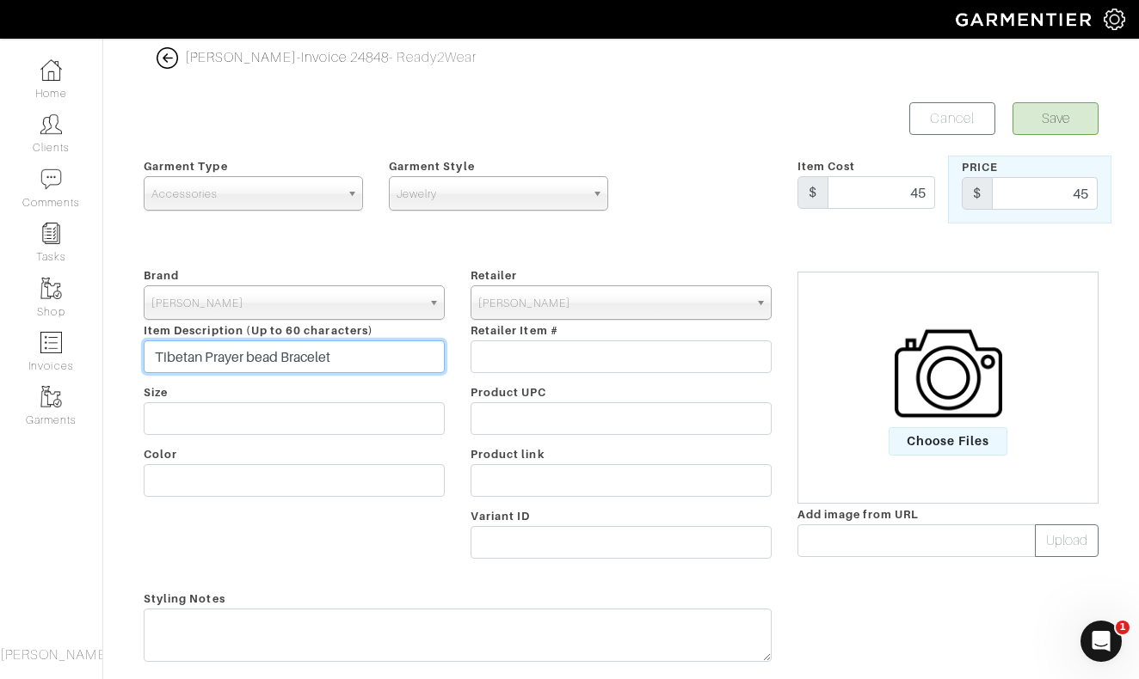
type input "Tibetan Prayer bead Bracelet"
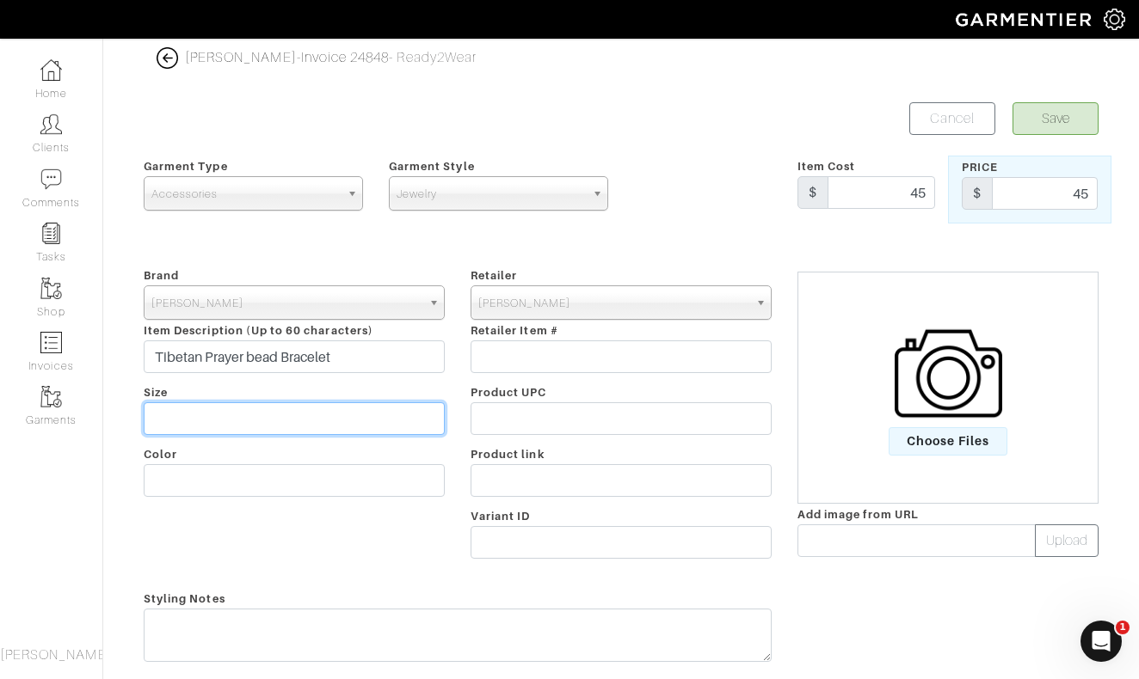
click at [237, 415] on input "text" at bounding box center [294, 418] width 301 height 33
click at [1054, 125] on button "Save" at bounding box center [1055, 118] width 86 height 33
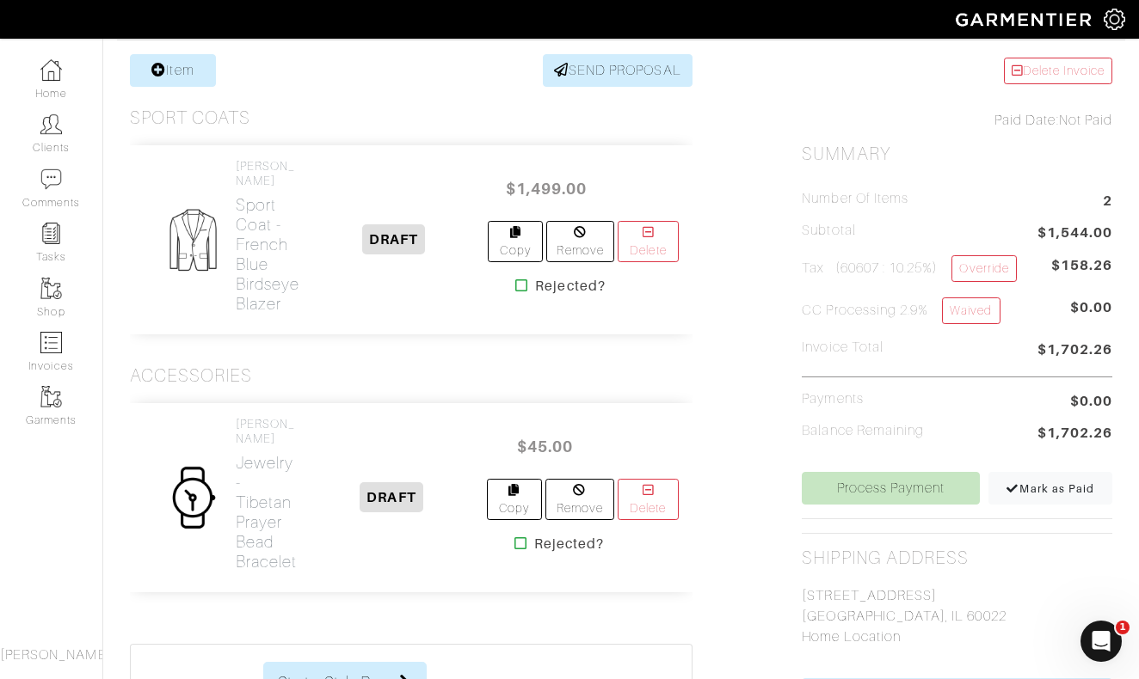
scroll to position [229, 0]
click at [890, 487] on link "Process Payment" at bounding box center [889, 489] width 177 height 33
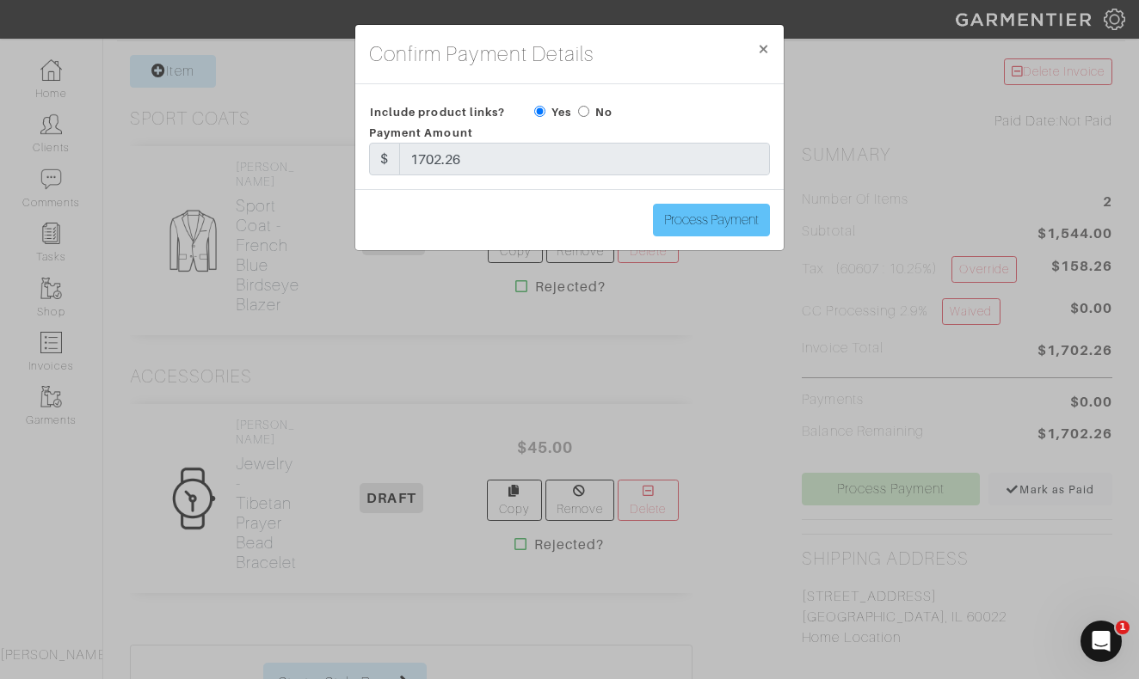
click at [715, 223] on input "Process Payment" at bounding box center [711, 220] width 117 height 33
type input "Processing Payment..."
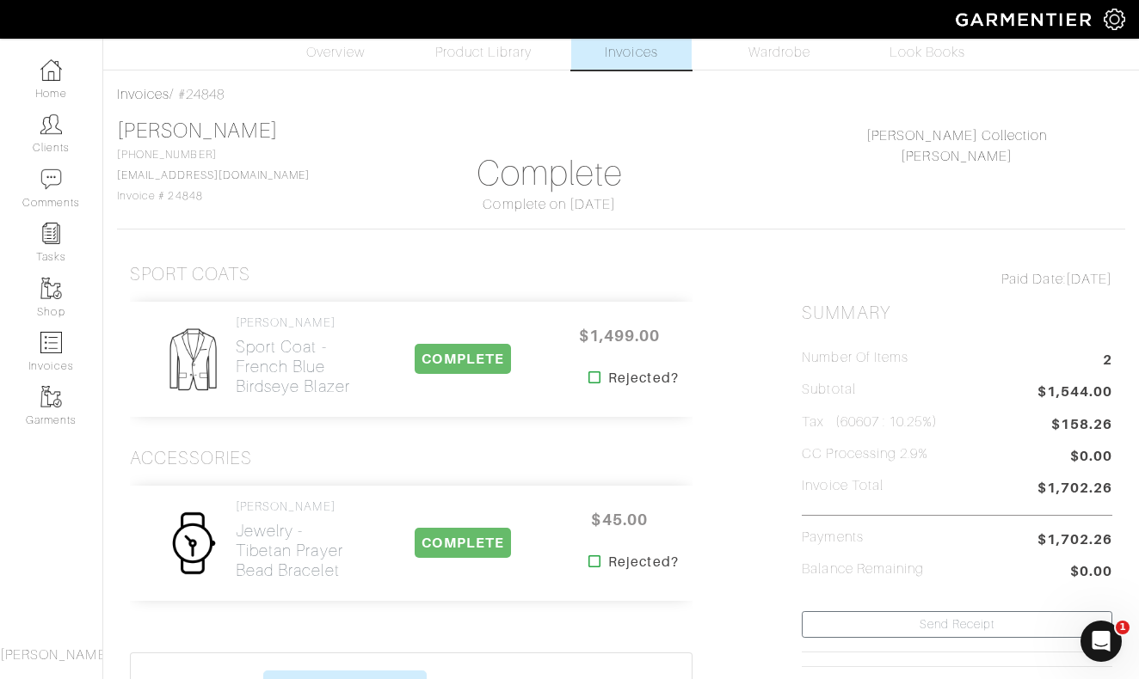
scroll to position [19, 0]
